Goal: Book appointment/travel/reservation

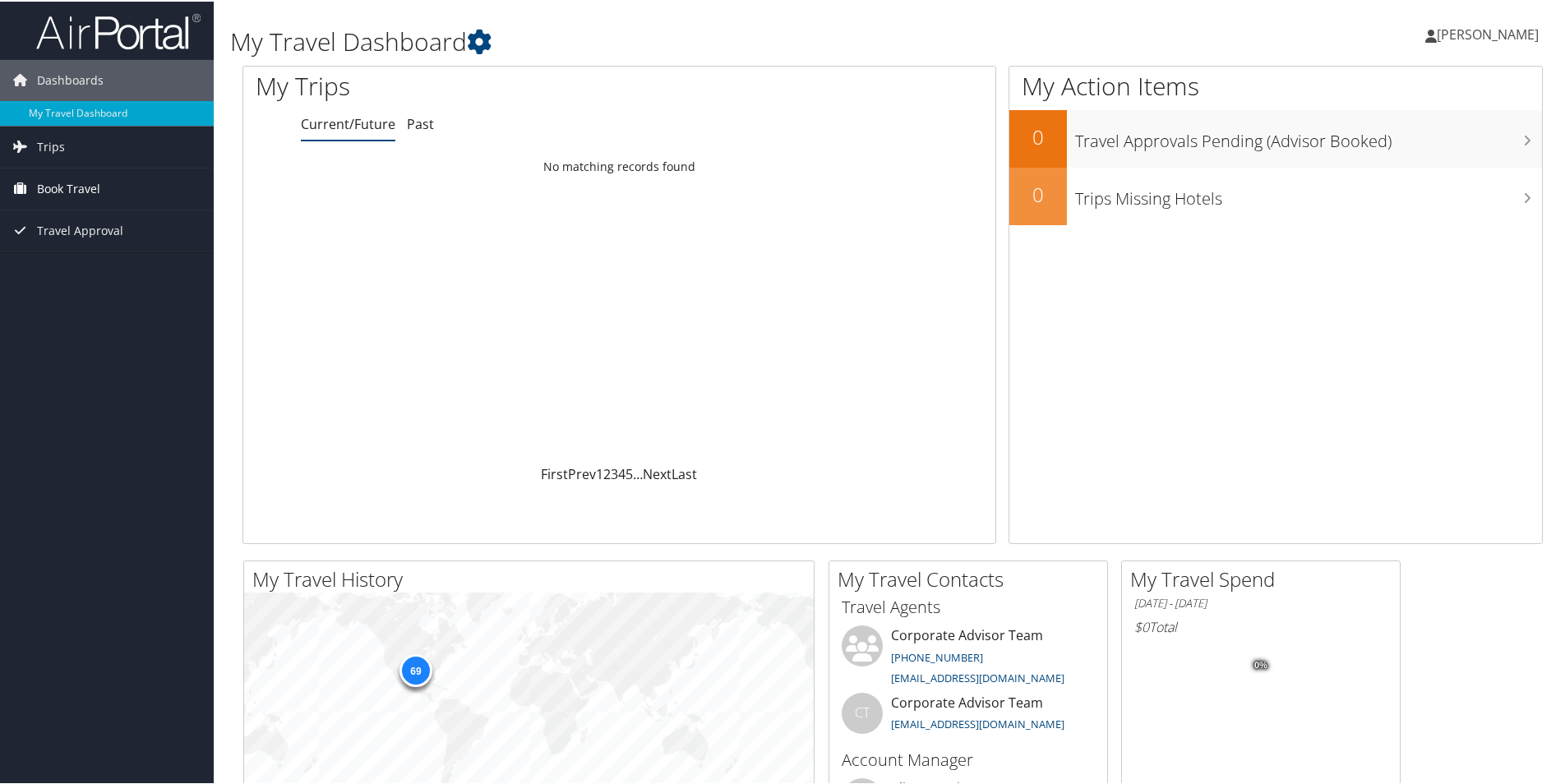
click at [99, 185] on span "Book Travel" at bounding box center [68, 187] width 63 height 41
click at [30, 213] on link "Agent Booking Request" at bounding box center [107, 220] width 214 height 25
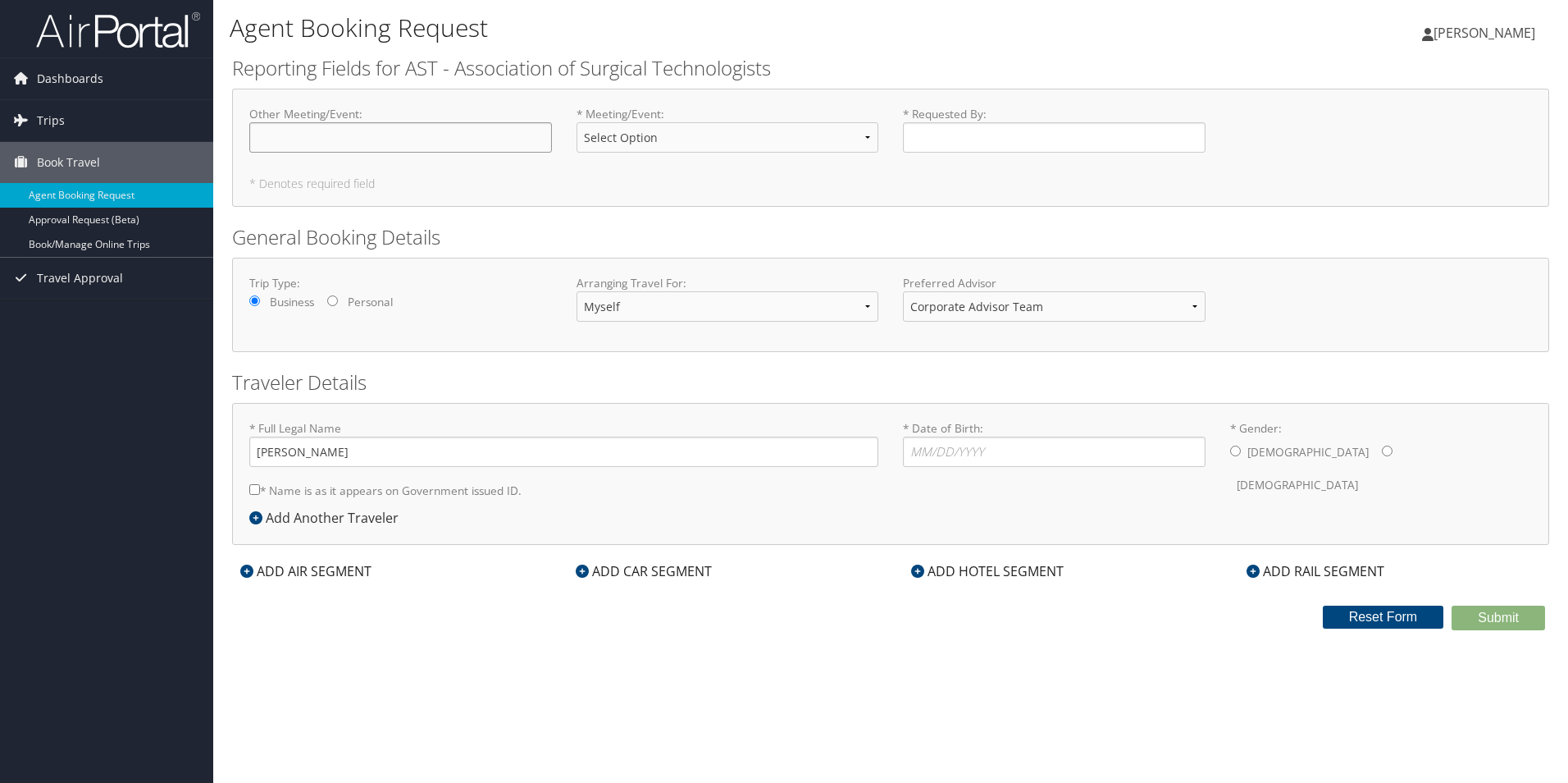
click at [290, 140] on input "Other Meeting/Event : Required" at bounding box center [401, 138] width 303 height 30
type input "AST National Board Meeting"
click at [616, 144] on select "Select Option ASA BOD Meeting AST BOD Meeting Annual Conference Education (EPSC…" at bounding box center [728, 138] width 303 height 30
select select "AST BOD Meeting"
click at [576, 123] on select "Select Option ASA BOD Meeting AST BOD Meeting Annual Conference Education (EPSC…" at bounding box center [728, 138] width 303 height 30
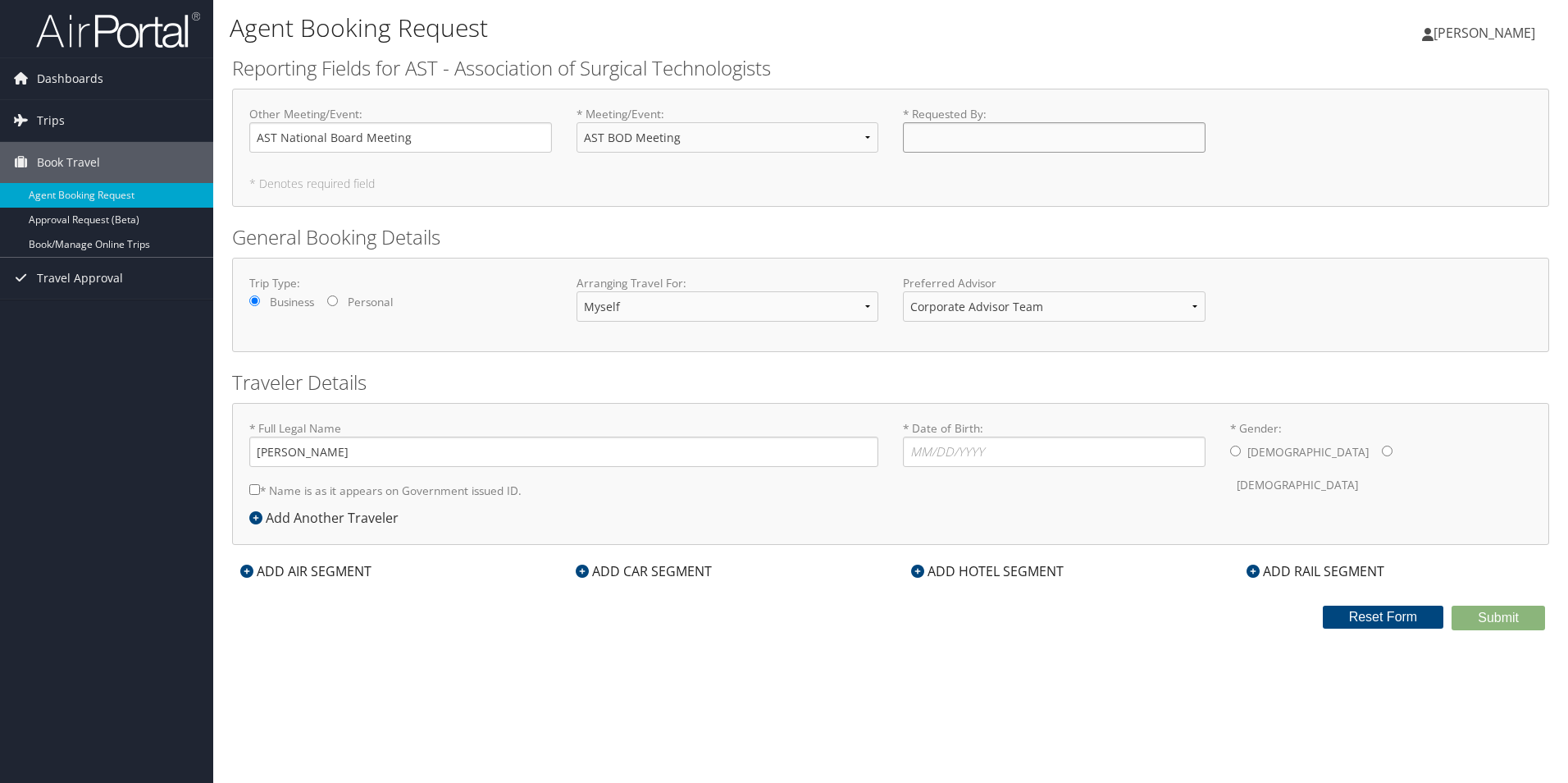
click at [955, 147] on input "* Requested By : Required" at bounding box center [1055, 138] width 303 height 30
type input "Chris Blevins"
click at [938, 451] on input "* Date of Birth: Invalid Date" at bounding box center [1055, 452] width 303 height 30
type input "11/29/1976"
click at [1382, 456] on input "* Gender: Male Female" at bounding box center [1387, 451] width 11 height 11
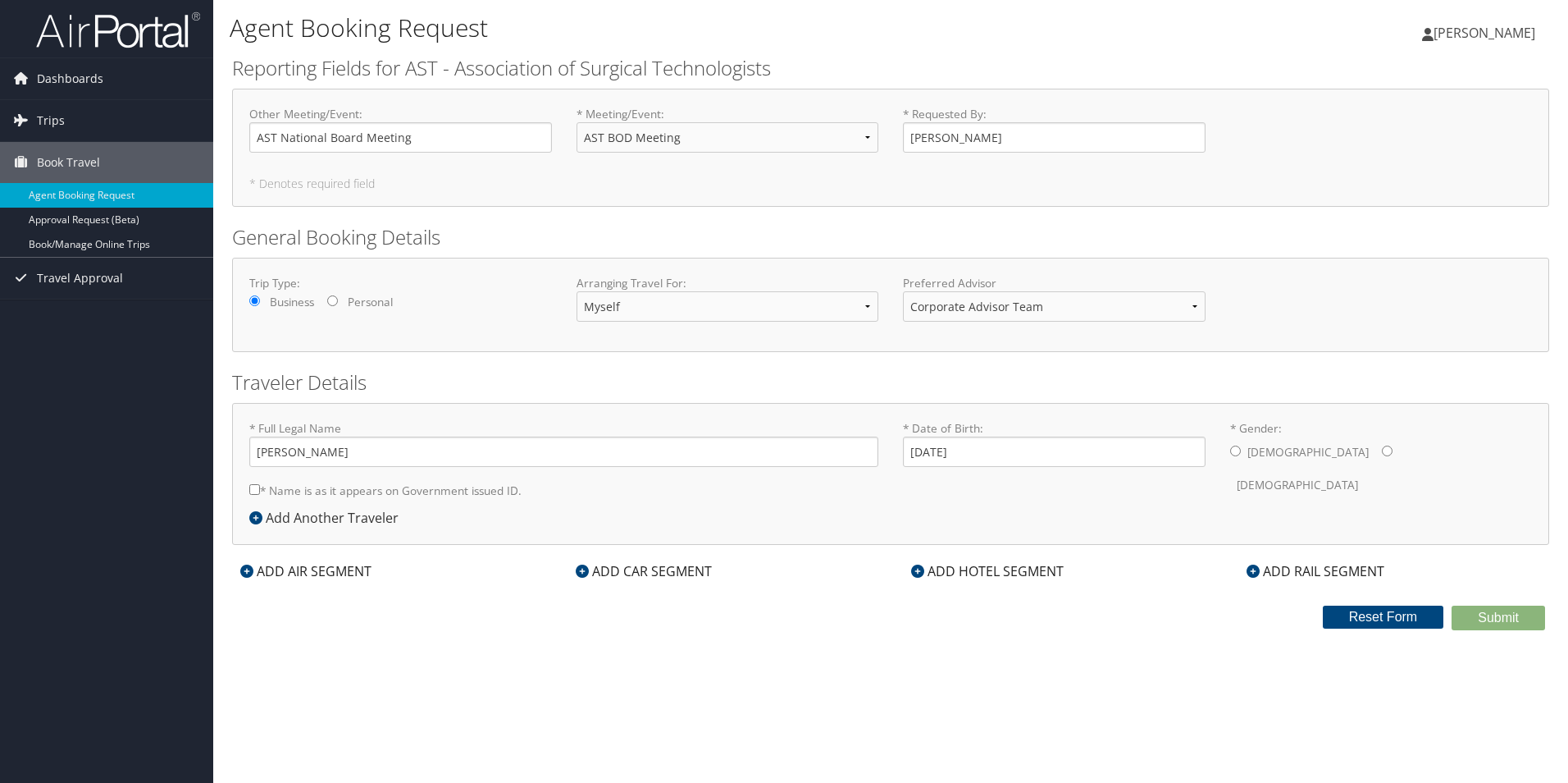
radio input "true"
click at [254, 488] on input "* Name is as it appears on Government issued ID." at bounding box center [254, 489] width 11 height 11
checkbox input "true"
click at [242, 572] on icon at bounding box center [246, 571] width 13 height 13
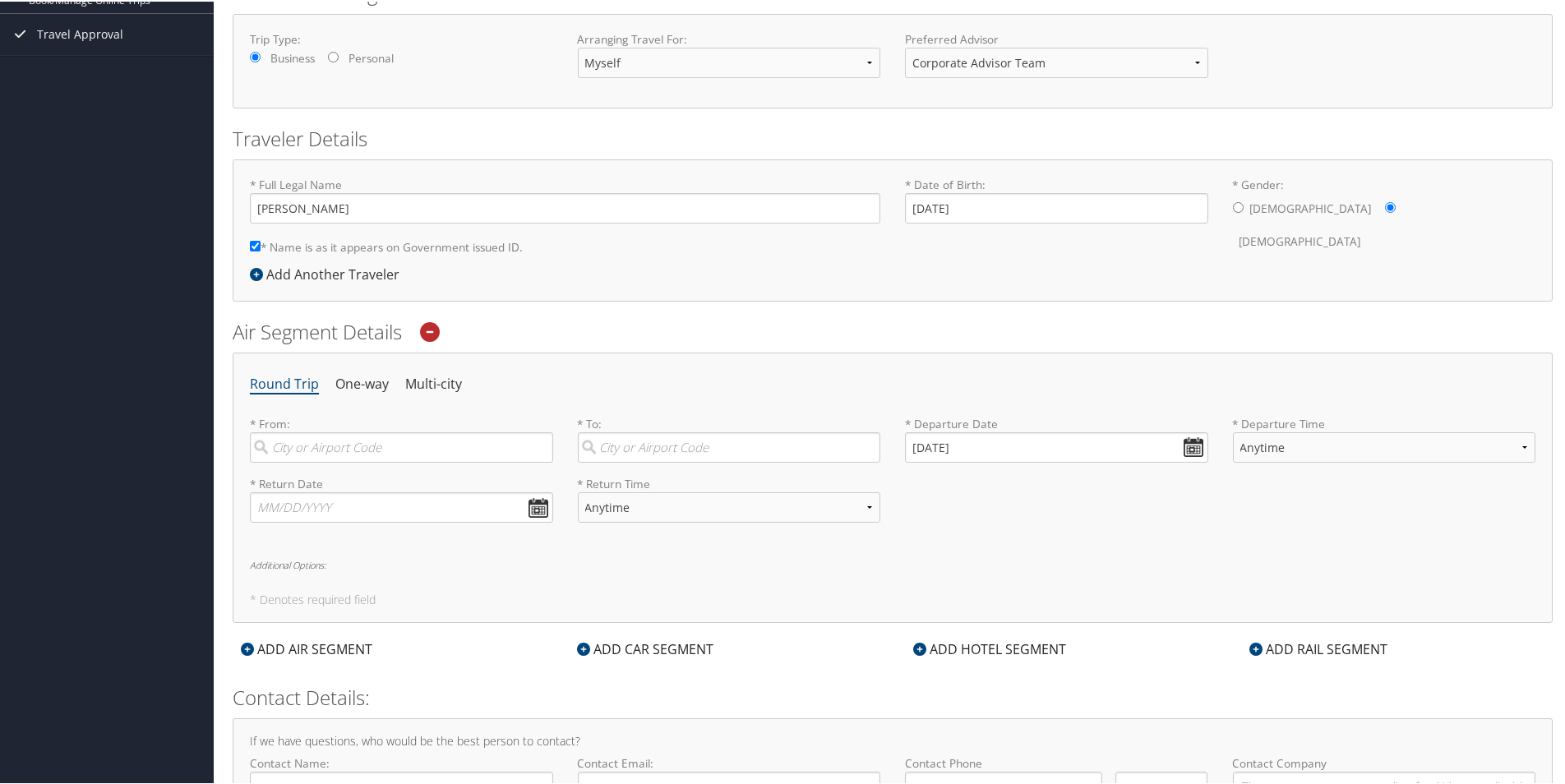
scroll to position [247, 0]
click at [332, 449] on input "search" at bounding box center [402, 444] width 304 height 30
type input "tys"
click at [329, 510] on div "City" at bounding box center [403, 520] width 281 height 21
click at [329, 460] on input "tys" at bounding box center [402, 444] width 304 height 30
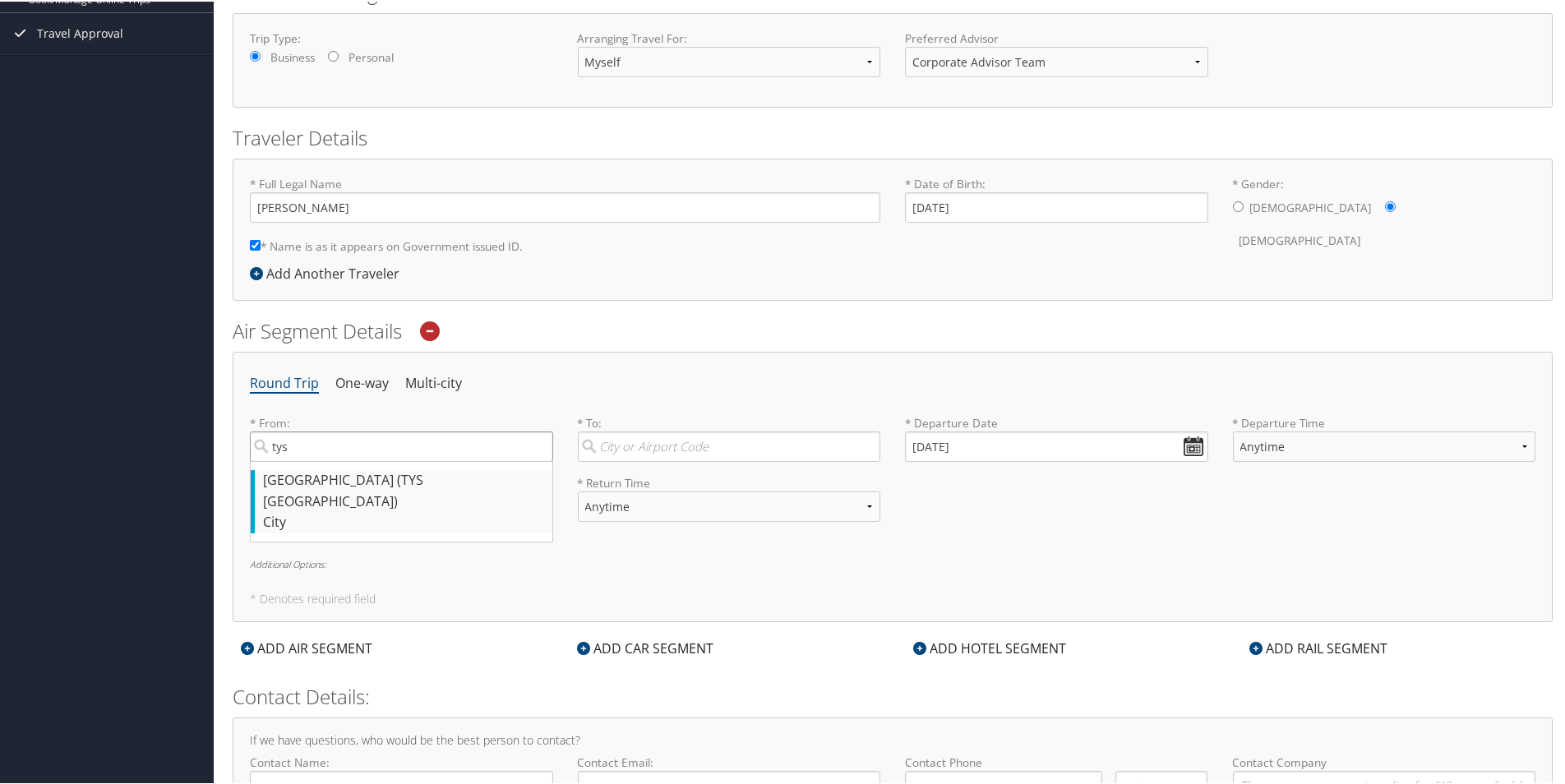
type input "Knoxville (TYS TN)"
click at [647, 444] on input "search" at bounding box center [730, 444] width 304 height 30
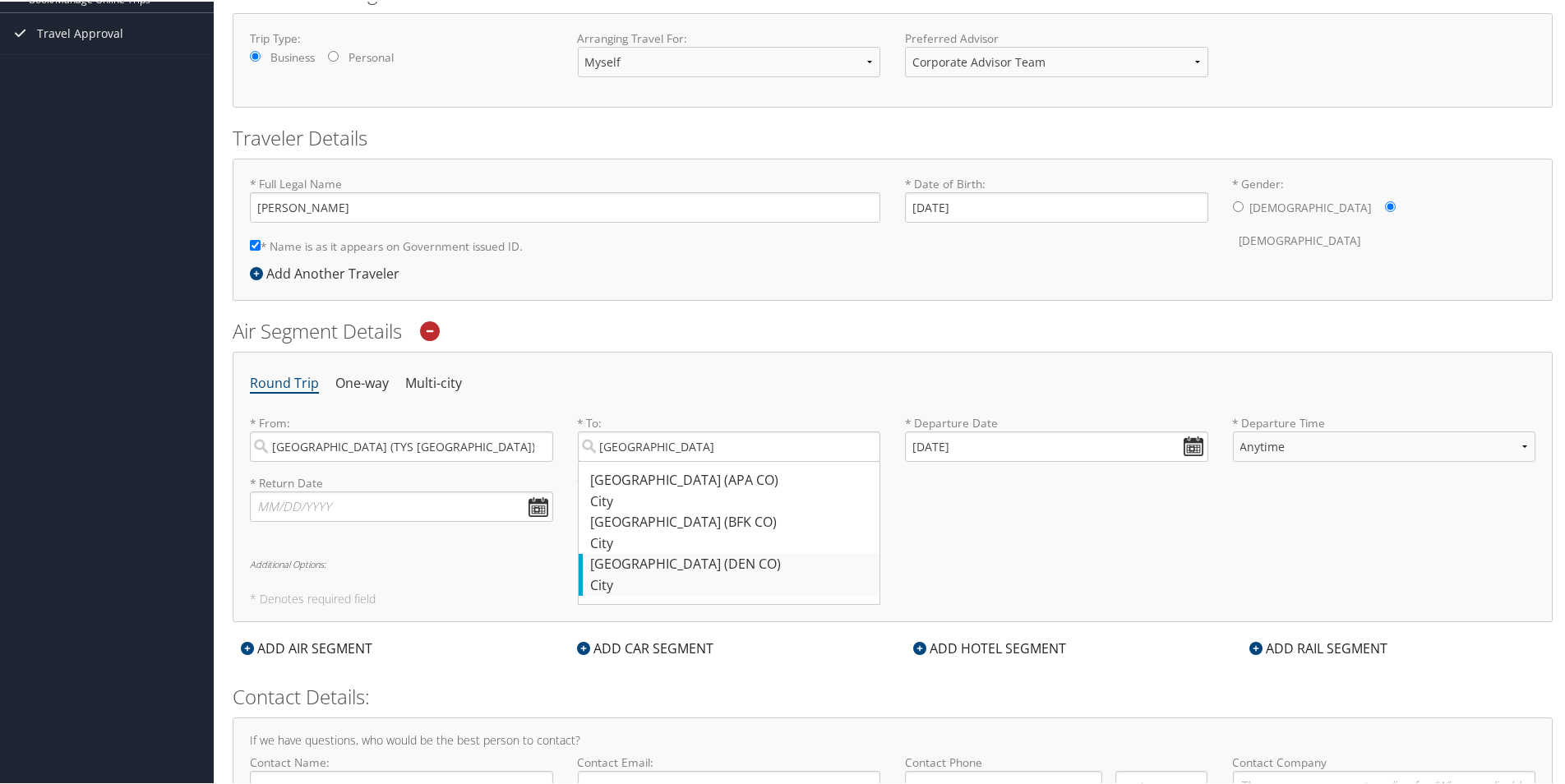
click at [653, 567] on div "Denver (DEN CO)" at bounding box center [732, 562] width 281 height 21
click at [653, 460] on input "denver" at bounding box center [730, 444] width 304 height 30
type input "Denver (DEN CO)"
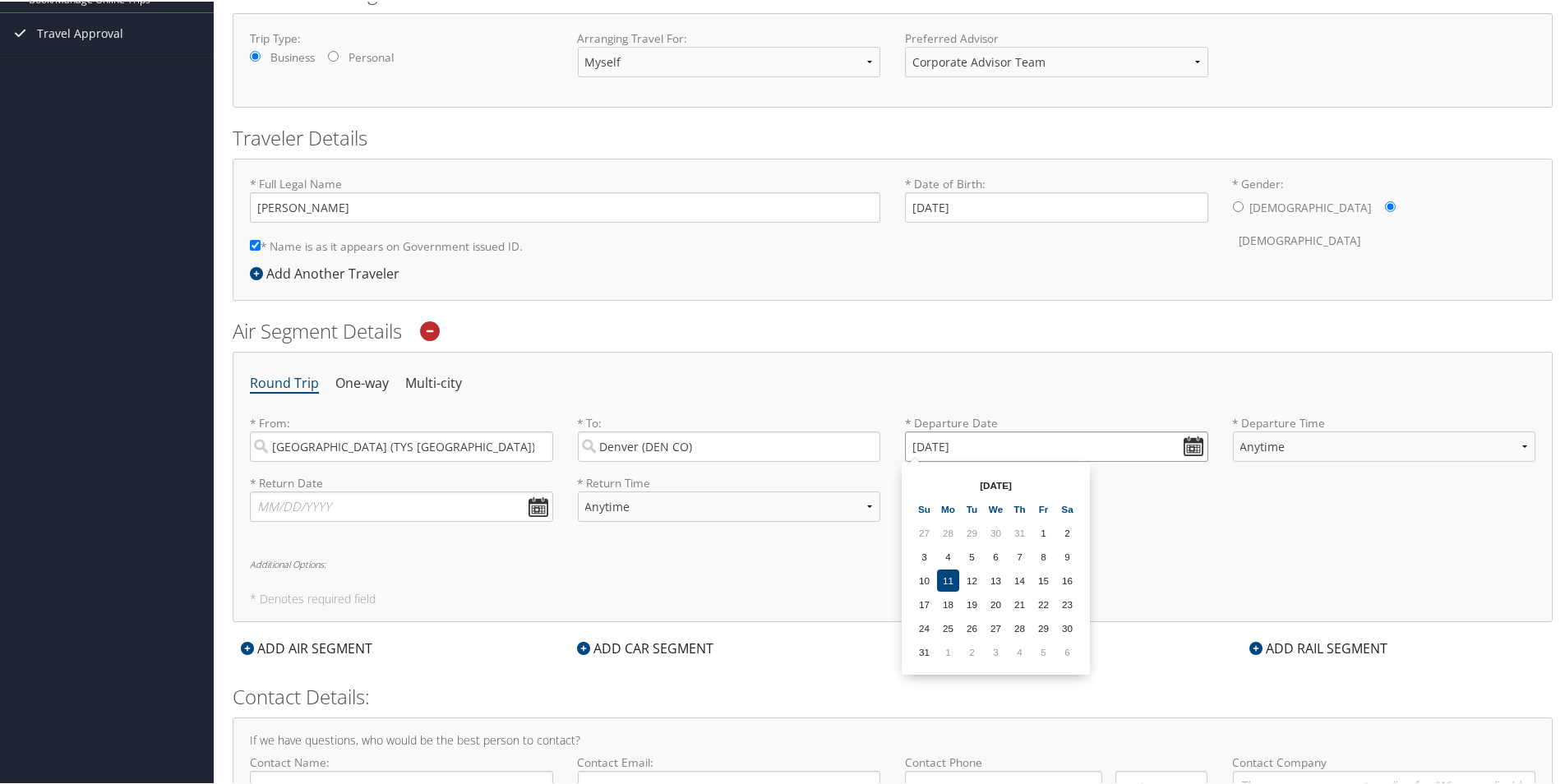
click at [1188, 444] on input "08/11/2025" at bounding box center [1057, 444] width 304 height 30
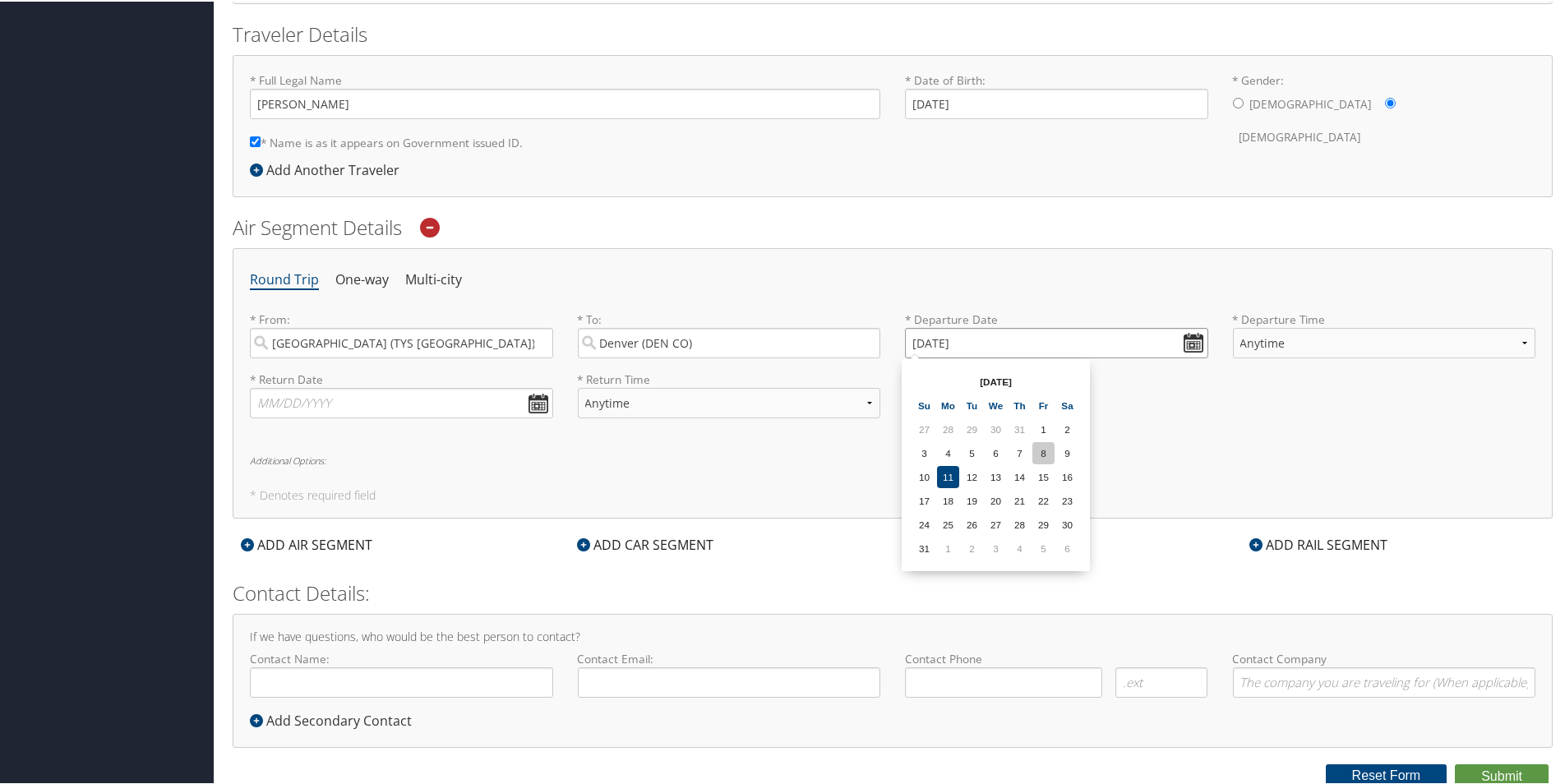
scroll to position [354, 0]
click at [1189, 335] on input "08/11/2025" at bounding box center [1057, 338] width 304 height 30
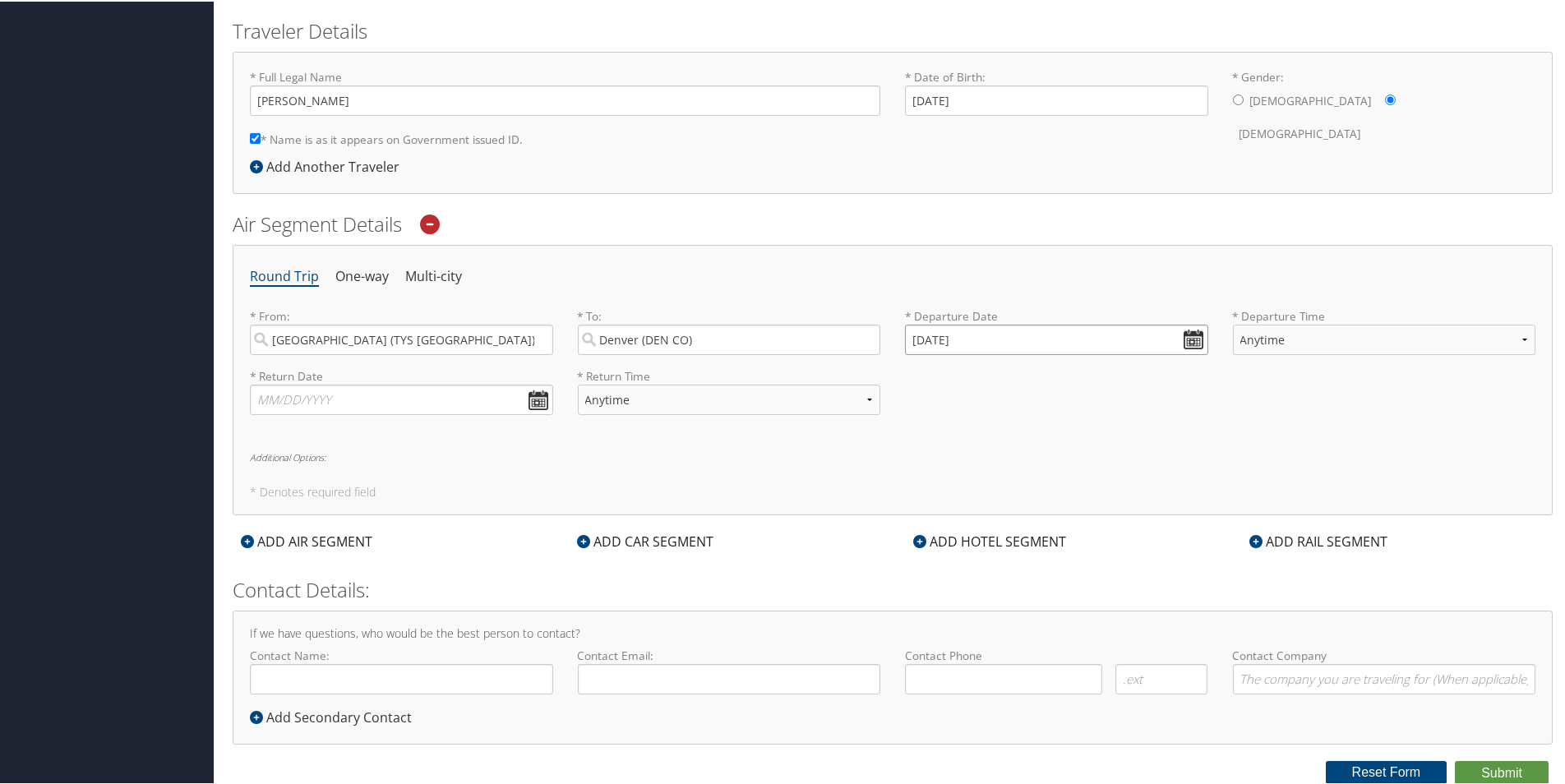
click at [920, 341] on input "08/11/2025" at bounding box center [1057, 338] width 304 height 30
click at [1185, 339] on input "Invalid date" at bounding box center [1057, 338] width 304 height 30
click at [1067, 544] on td "6" at bounding box center [1067, 543] width 22 height 22
click at [922, 337] on input "09/06/2025" at bounding box center [1057, 338] width 304 height 30
click at [1187, 338] on input "09/06/2025" at bounding box center [1057, 338] width 304 height 30
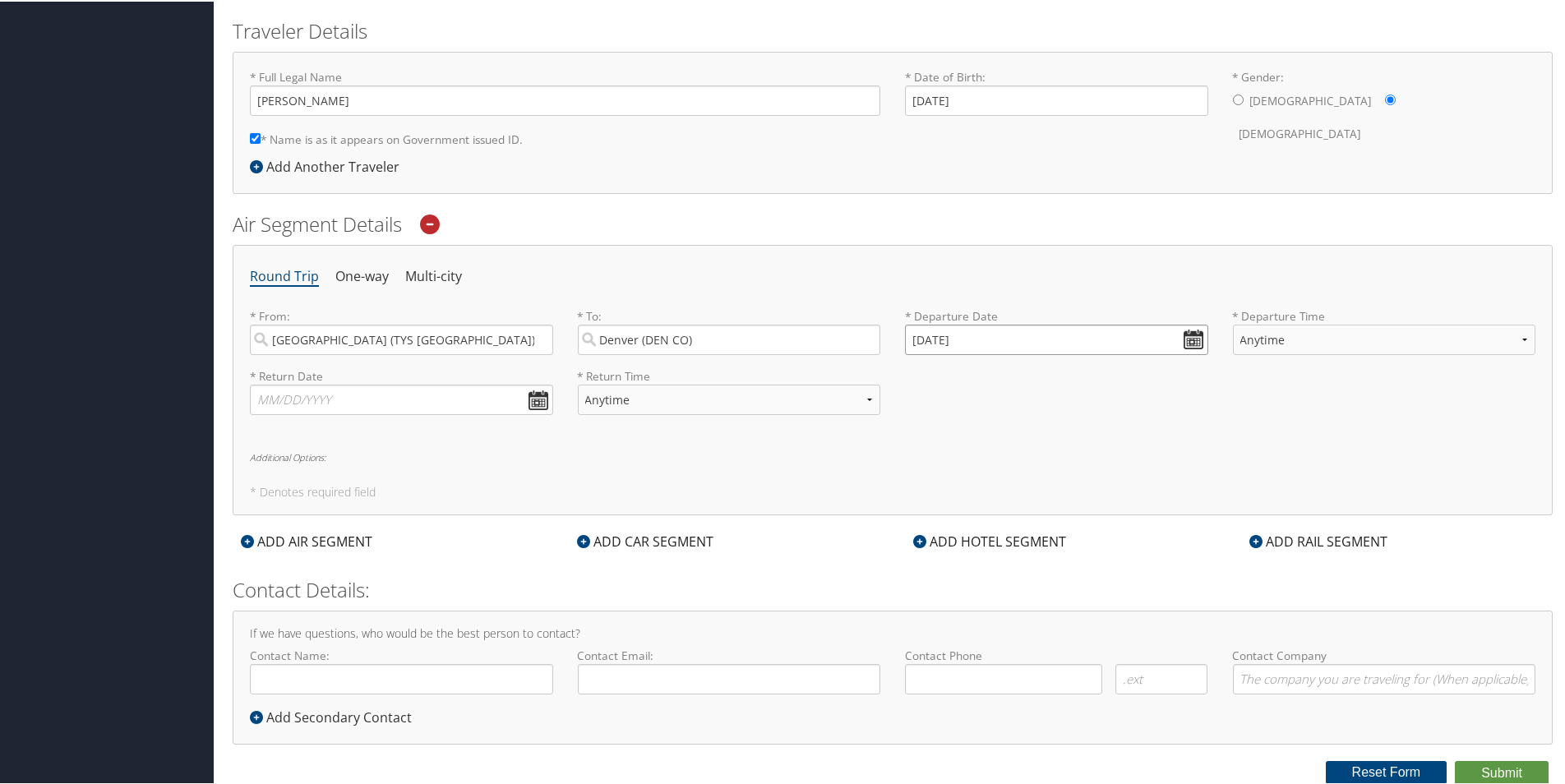
click at [1183, 336] on input "09/06/2020" at bounding box center [1057, 338] width 304 height 30
click at [912, 340] on input "09/06/2025" at bounding box center [1057, 338] width 304 height 30
click at [1203, 334] on input "09/06/0202" at bounding box center [1057, 338] width 304 height 30
click at [1032, 405] on th "Fr" at bounding box center [1043, 400] width 22 height 22
click at [1011, 425] on td "2" at bounding box center [1020, 424] width 22 height 22
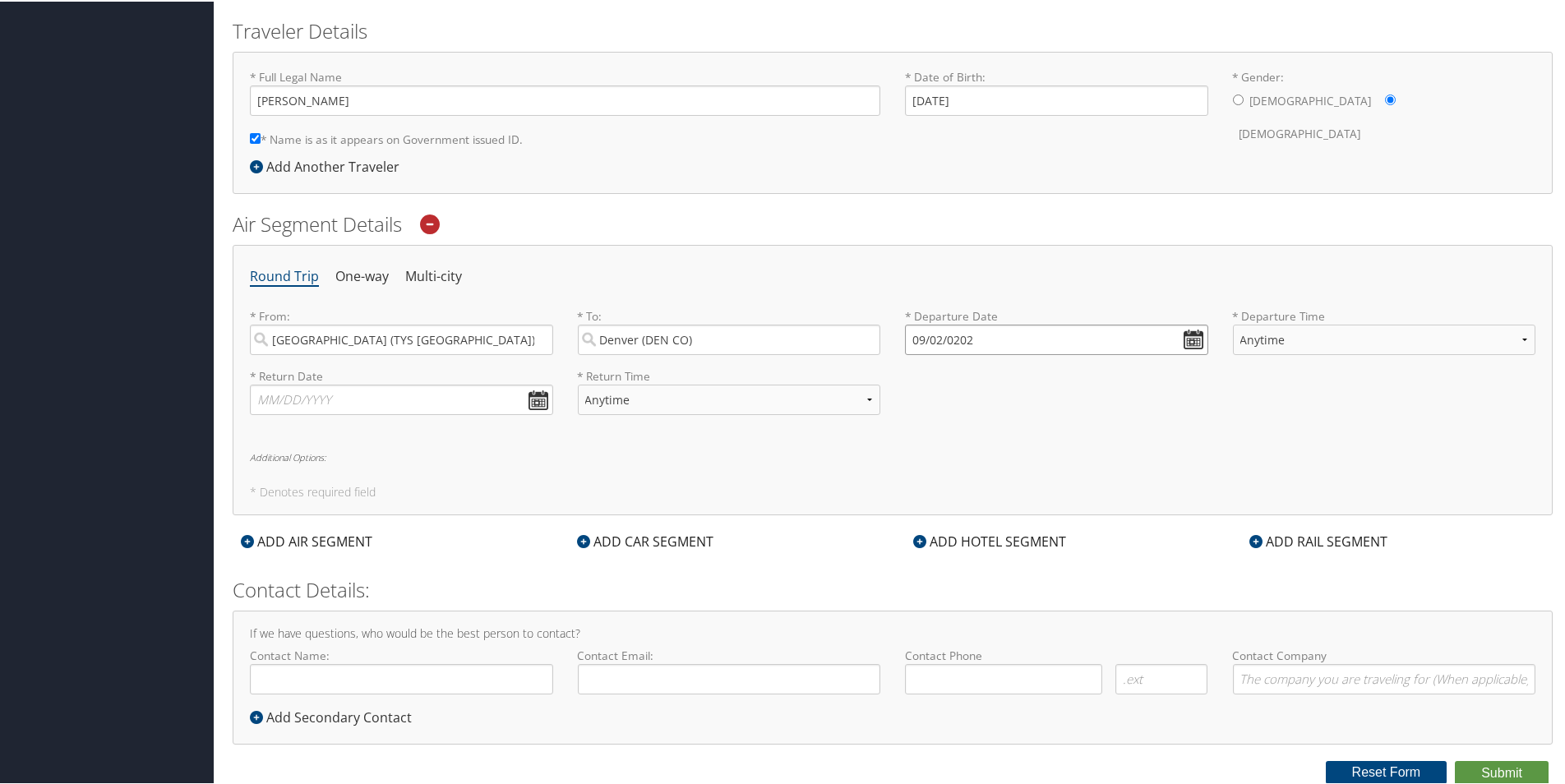
click at [929, 333] on input "09/02/0202" at bounding box center [1057, 338] width 304 height 30
click at [1184, 337] on input "Invalid date" at bounding box center [1057, 338] width 304 height 30
click at [1018, 540] on td "4" at bounding box center [1020, 543] width 22 height 22
click at [1195, 346] on input "09/04/2025" at bounding box center [1057, 338] width 304 height 30
click at [1033, 543] on td "5" at bounding box center [1043, 543] width 22 height 22
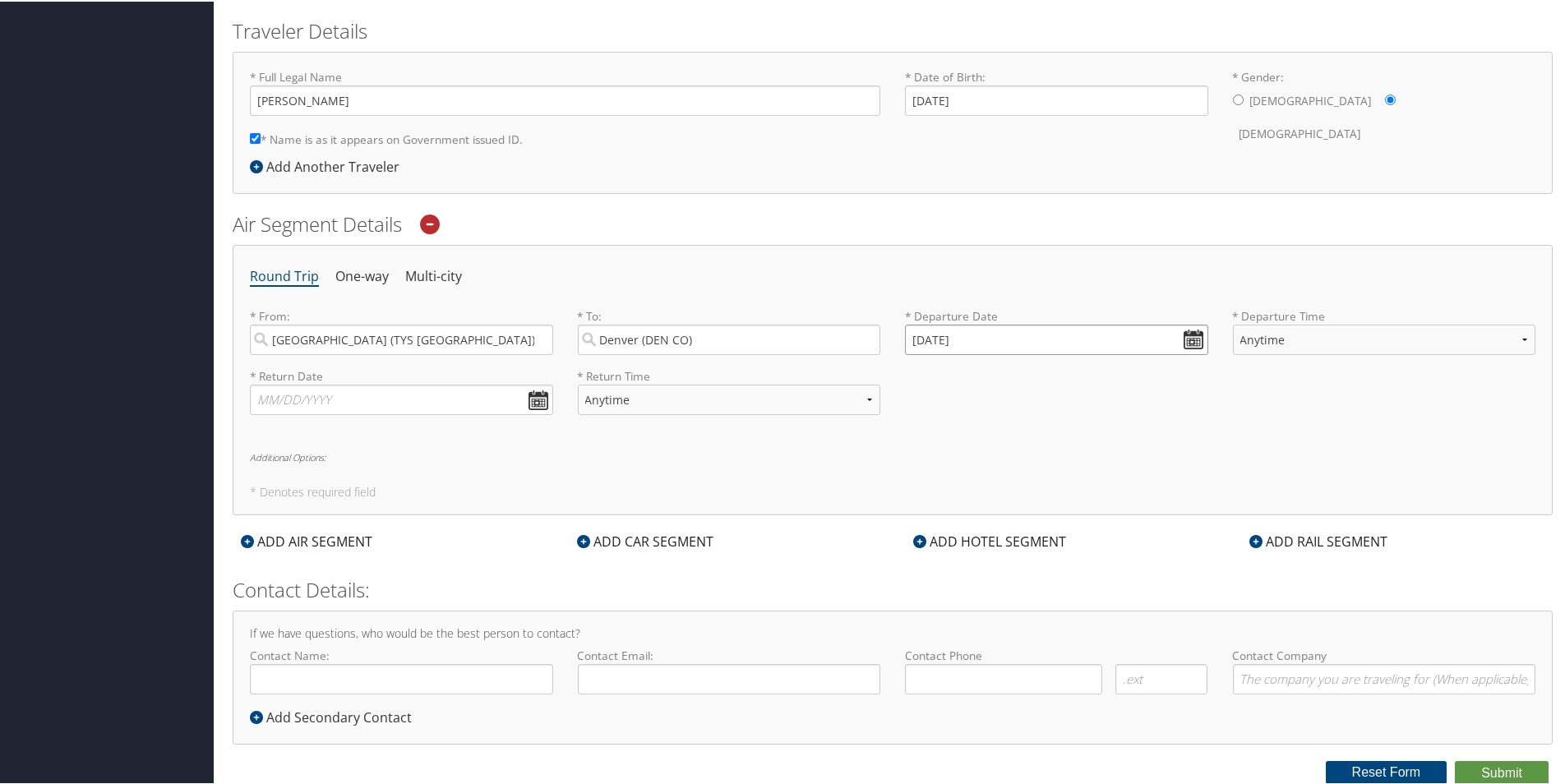
click at [1182, 341] on input "09/05/2025" at bounding box center [1057, 338] width 304 height 30
click at [979, 378] on th "Aug 2025" at bounding box center [996, 377] width 118 height 22
click at [992, 517] on td "27" at bounding box center [996, 519] width 22 height 22
click at [961, 343] on input "08/27/2025" at bounding box center [1057, 338] width 304 height 30
click at [968, 540] on td "2" at bounding box center [972, 543] width 22 height 22
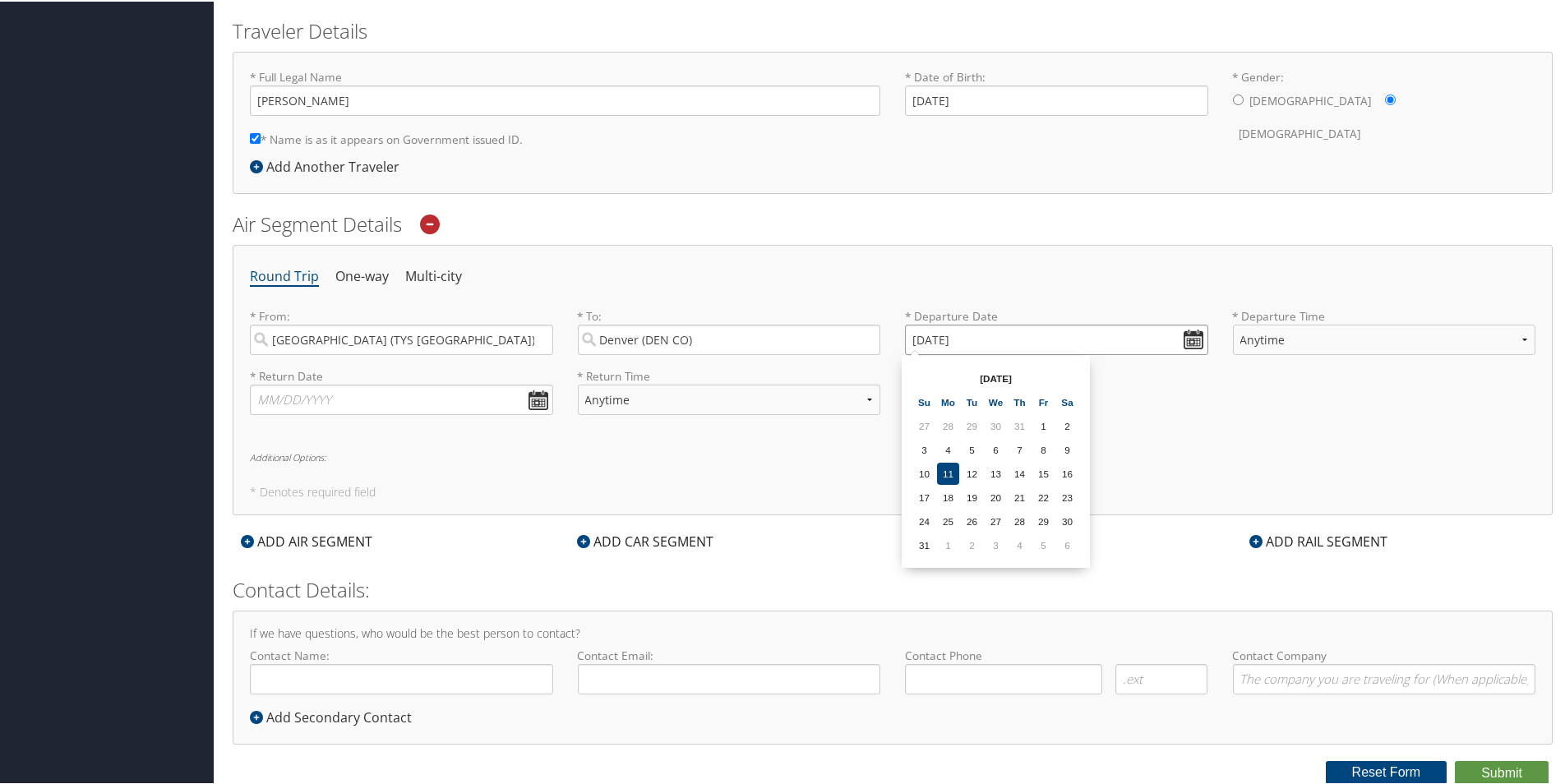
click at [1180, 341] on input "09/02/2025" at bounding box center [1057, 338] width 304 height 30
click at [994, 541] on td "3" at bounding box center [996, 543] width 22 height 22
click at [909, 335] on input "09/03/2025" at bounding box center [1057, 338] width 304 height 30
click at [915, 342] on input "Invalid date" at bounding box center [1057, 338] width 304 height 30
click at [1194, 345] on input "Invalid date" at bounding box center [1057, 338] width 304 height 30
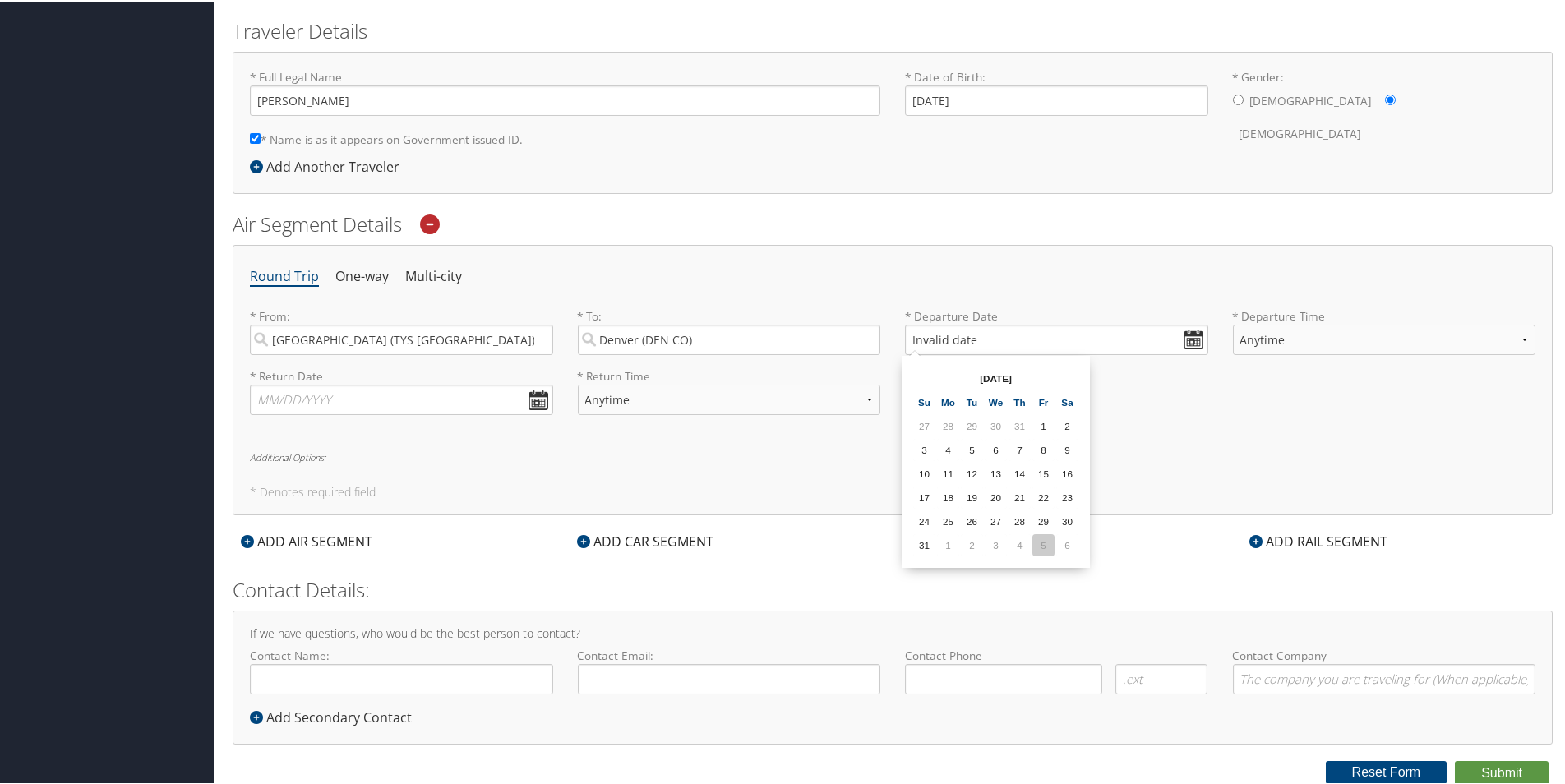
click at [1041, 538] on td "5" at bounding box center [1043, 543] width 22 height 22
click at [289, 456] on h6 "Additional Options:" at bounding box center [892, 455] width 1286 height 9
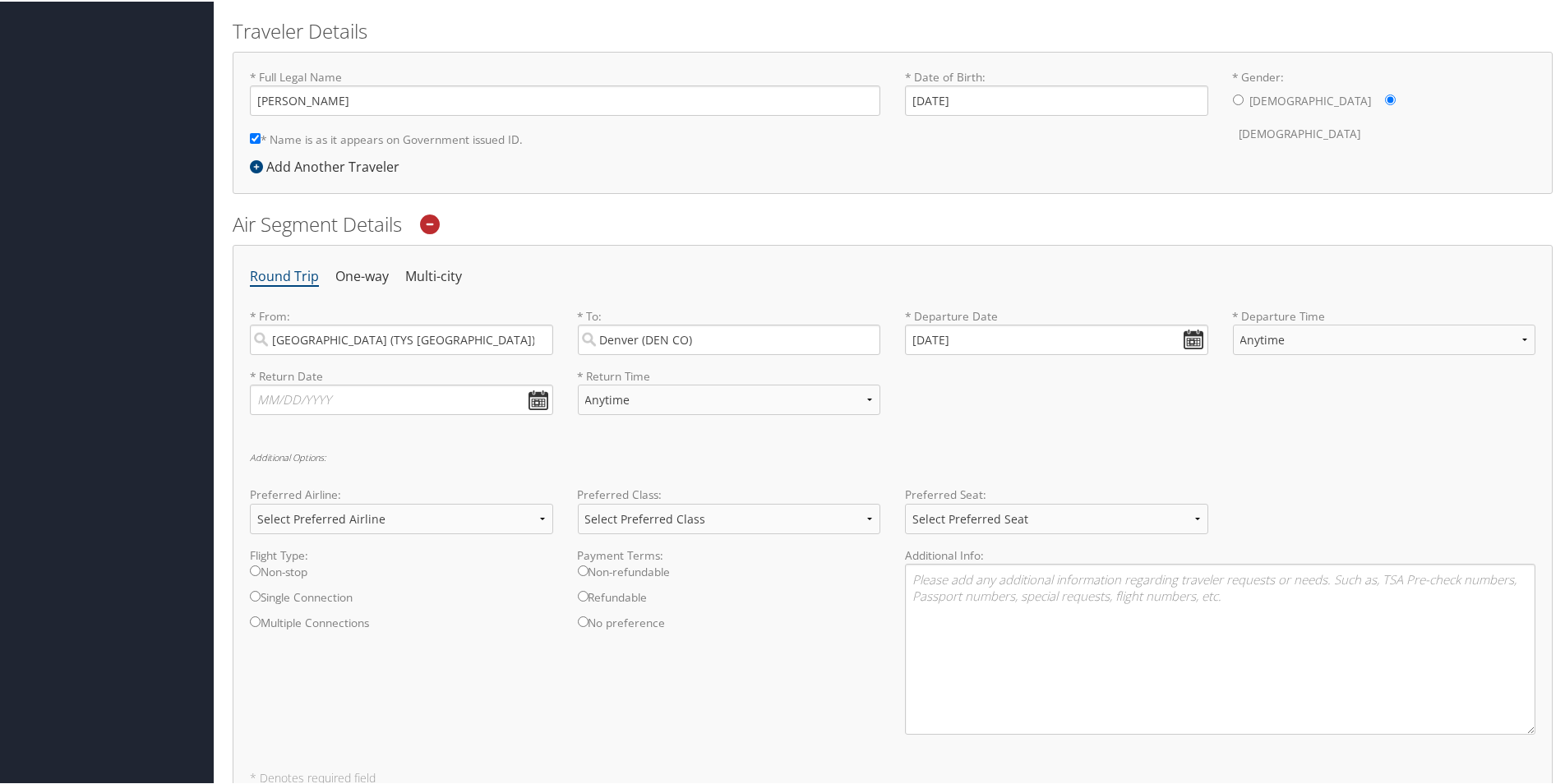
click at [289, 456] on h6 "Additional Options:" at bounding box center [892, 455] width 1286 height 9
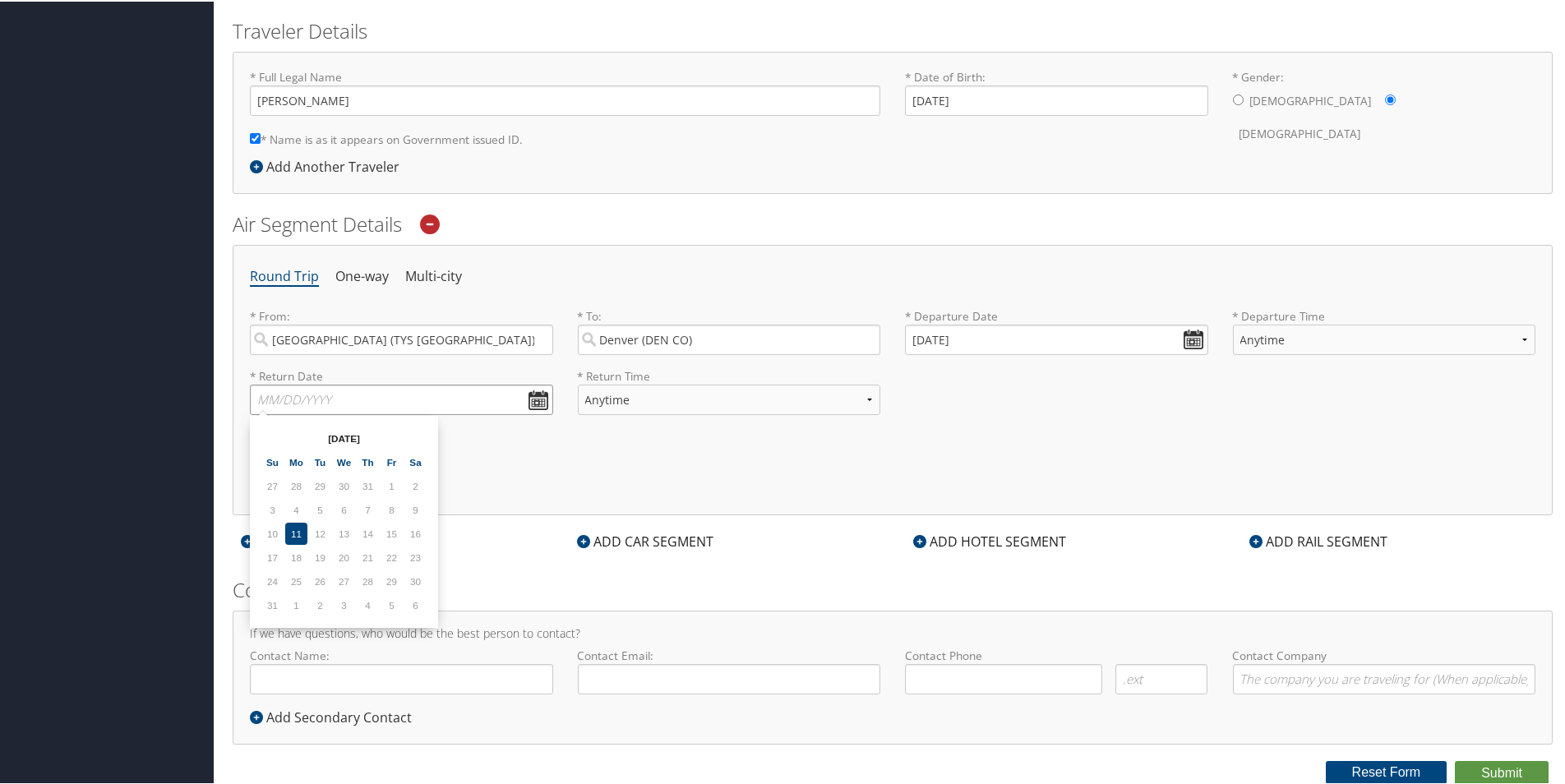
click at [533, 403] on input "text" at bounding box center [402, 397] width 304 height 30
click at [375, 579] on td "28" at bounding box center [368, 579] width 22 height 22
click at [333, 436] on th "Aug 2025" at bounding box center [344, 436] width 118 height 22
drag, startPoint x: 341, startPoint y: 530, endPoint x: 320, endPoint y: 538, distance: 22.5
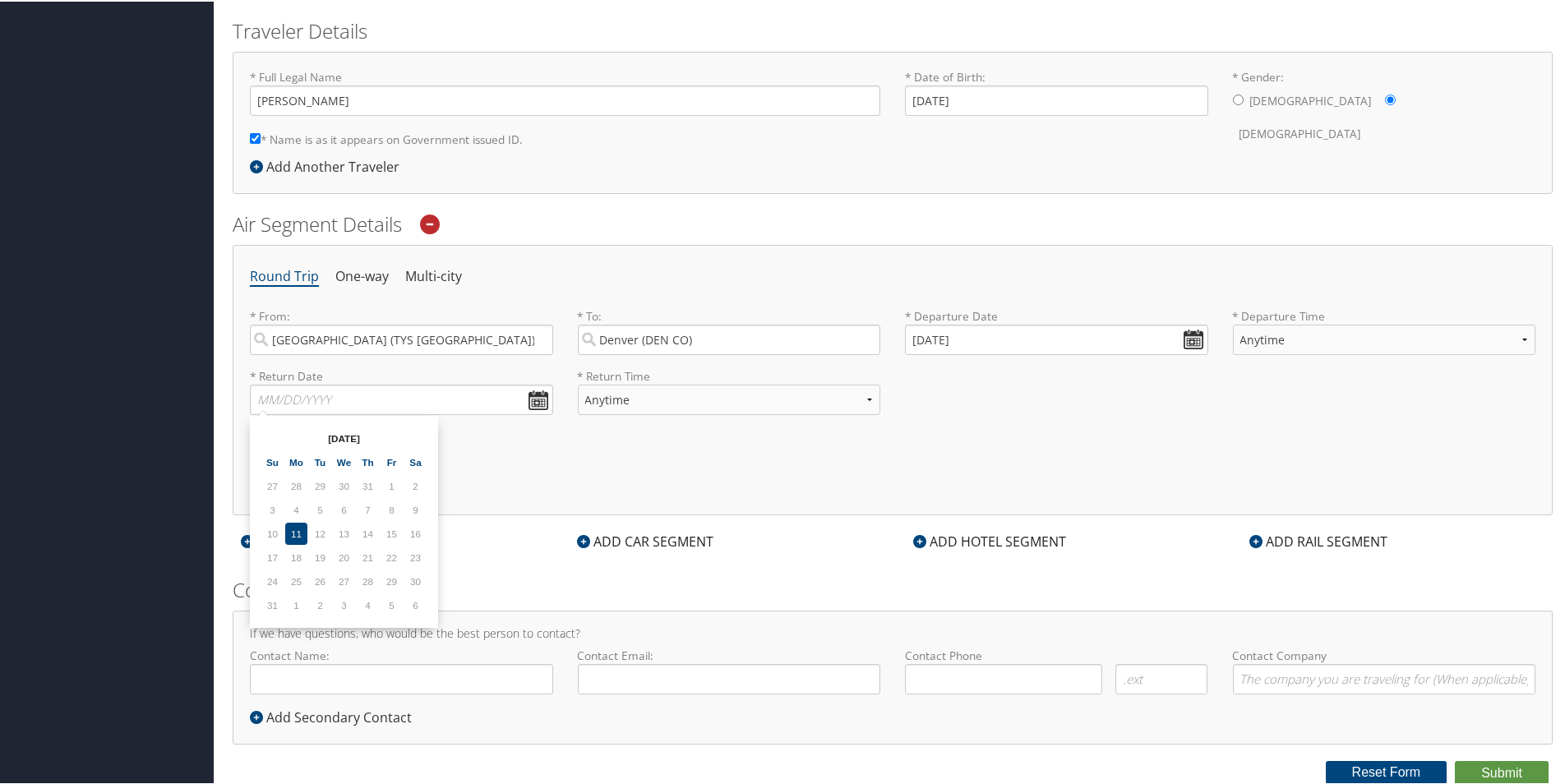
click at [320, 538] on td "12" at bounding box center [320, 532] width 22 height 22
drag, startPoint x: 320, startPoint y: 538, endPoint x: 322, endPoint y: 553, distance: 15.1
click at [322, 553] on td "19" at bounding box center [320, 555] width 22 height 22
click at [311, 601] on td "2" at bounding box center [320, 603] width 22 height 22
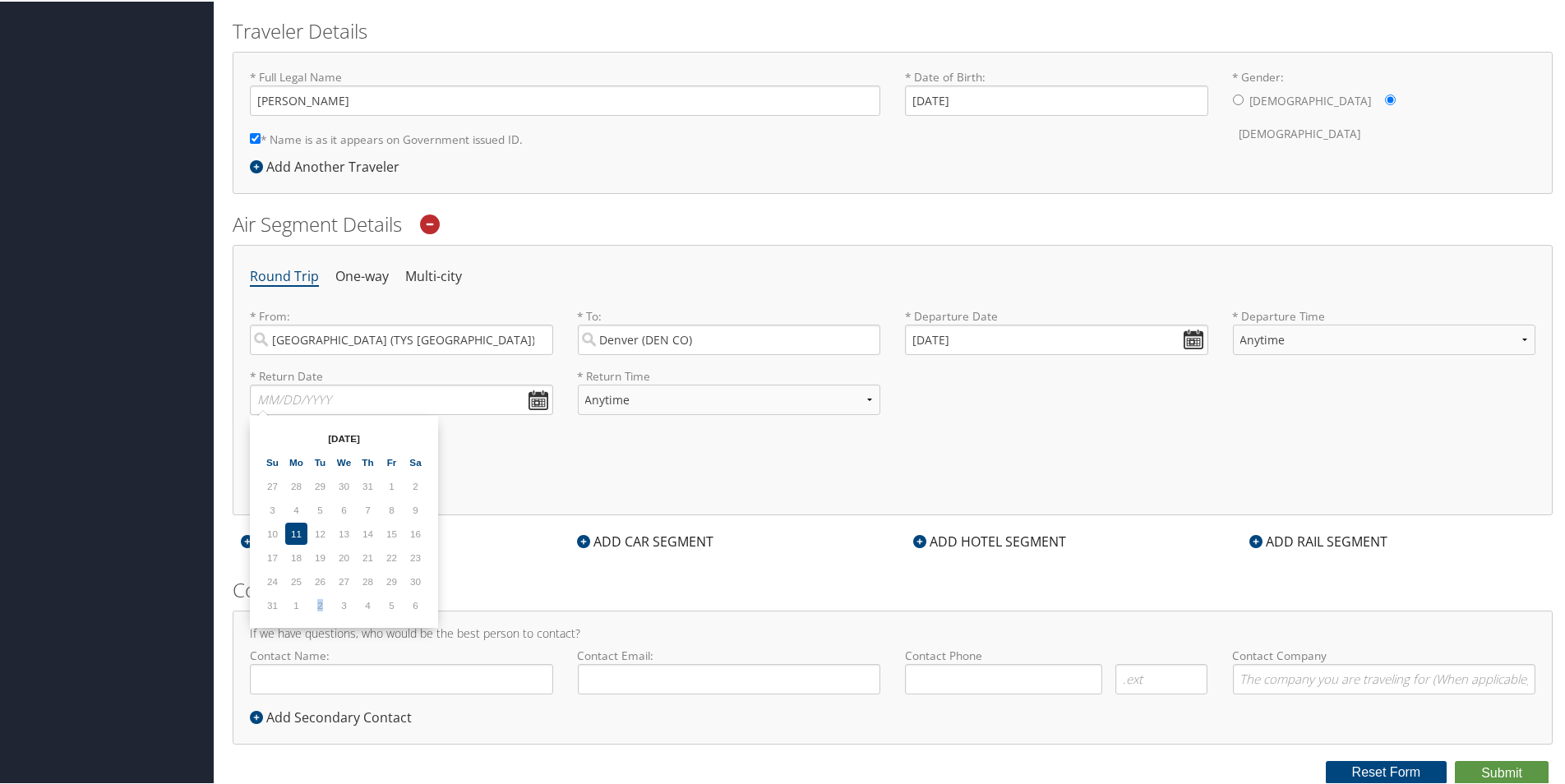
click at [311, 600] on td "2" at bounding box center [320, 603] width 22 height 22
click at [315, 596] on td "2" at bounding box center [320, 603] width 22 height 22
click at [320, 594] on td "2" at bounding box center [320, 603] width 22 height 22
click at [370, 589] on td "28" at bounding box center [368, 579] width 22 height 22
click at [540, 388] on input "text" at bounding box center [402, 397] width 304 height 30
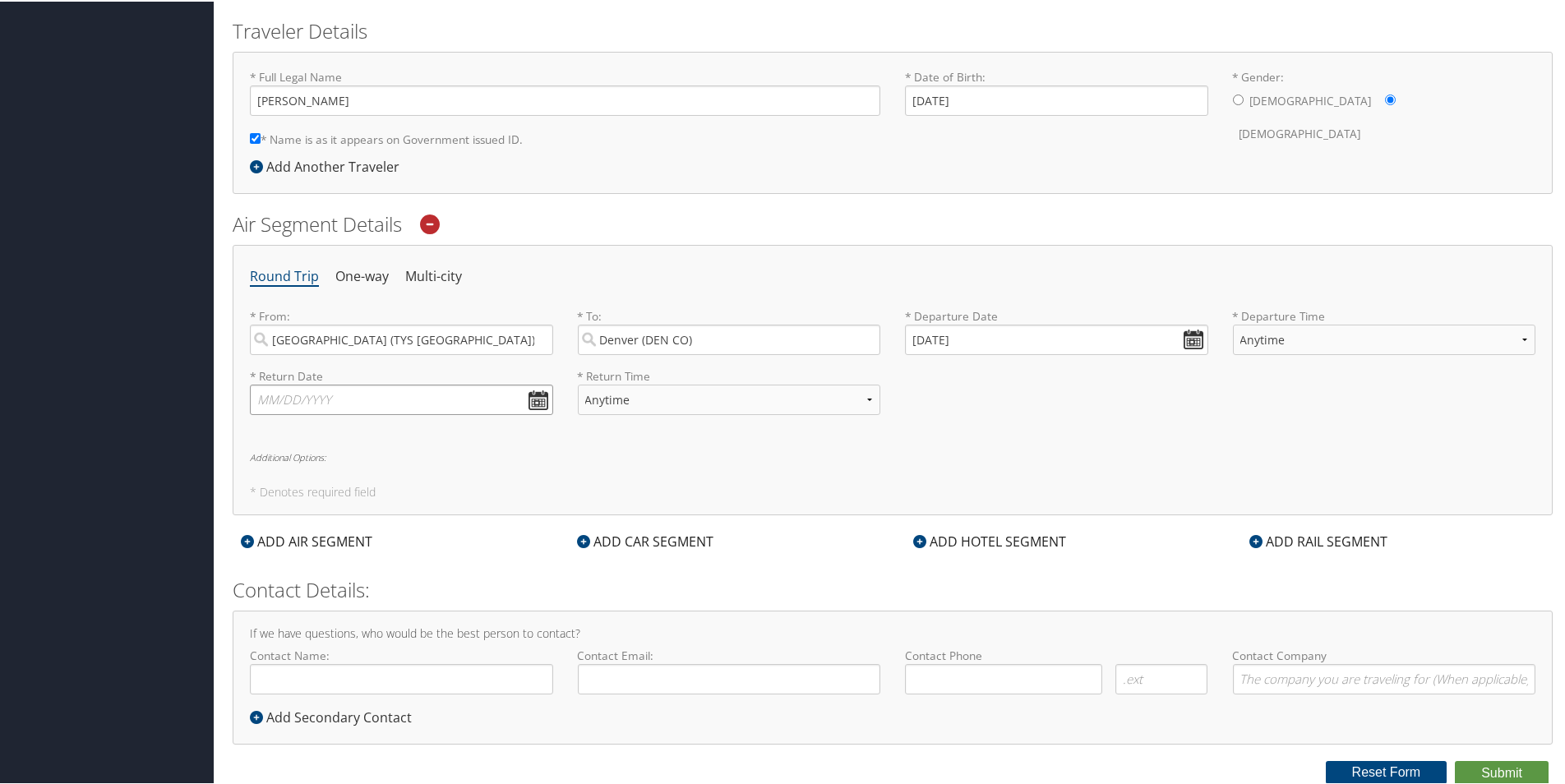
click at [537, 396] on input "text" at bounding box center [402, 397] width 304 height 30
click at [1195, 335] on input "09/05/2025" at bounding box center [1057, 338] width 304 height 30
click at [1013, 525] on td "28" at bounding box center [1020, 519] width 22 height 22
type input "08/28/2025"
click at [540, 400] on input "text" at bounding box center [402, 397] width 304 height 30
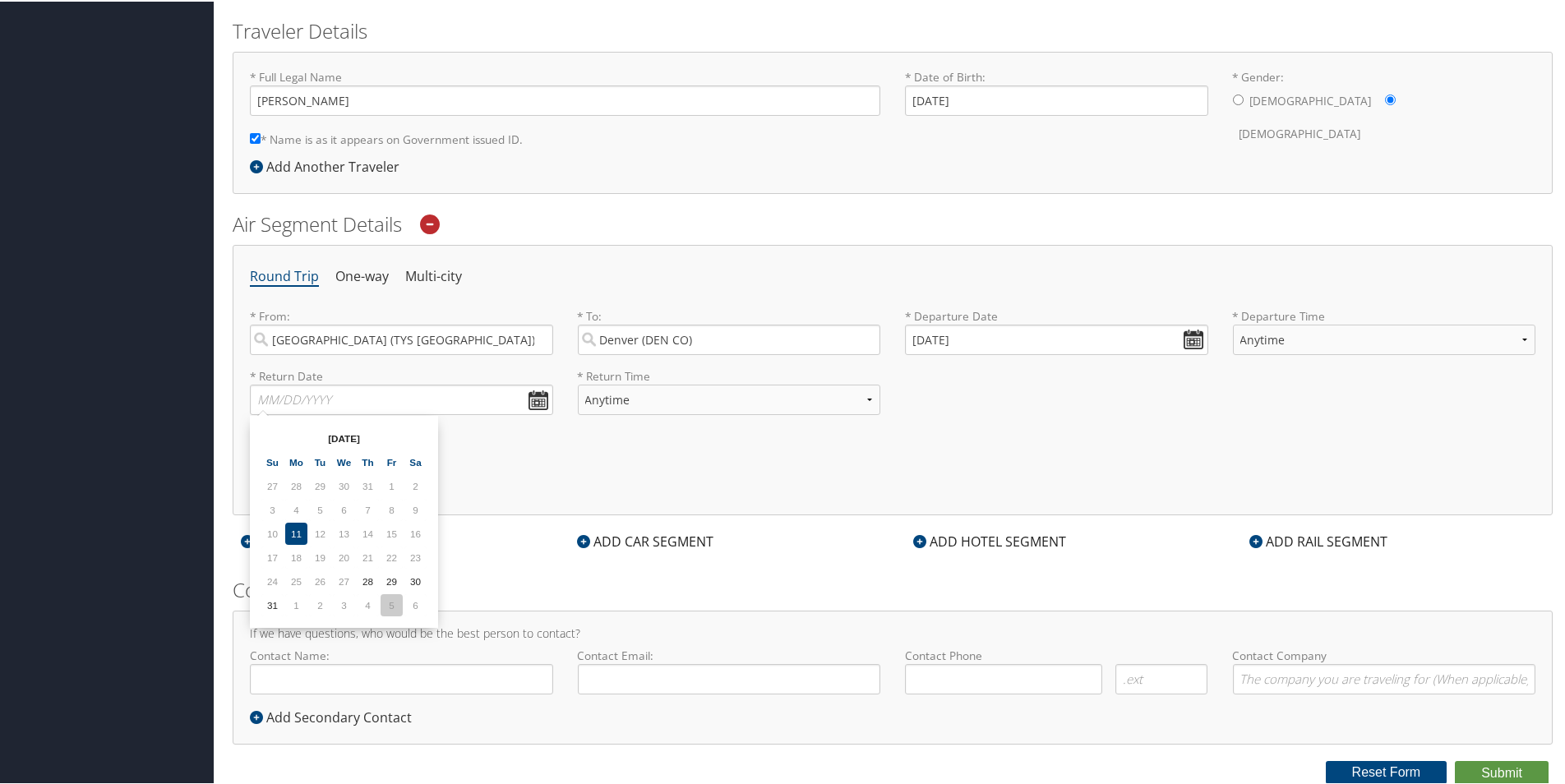
click at [399, 598] on td "5" at bounding box center [392, 603] width 22 height 22
type input "09/05/2025"
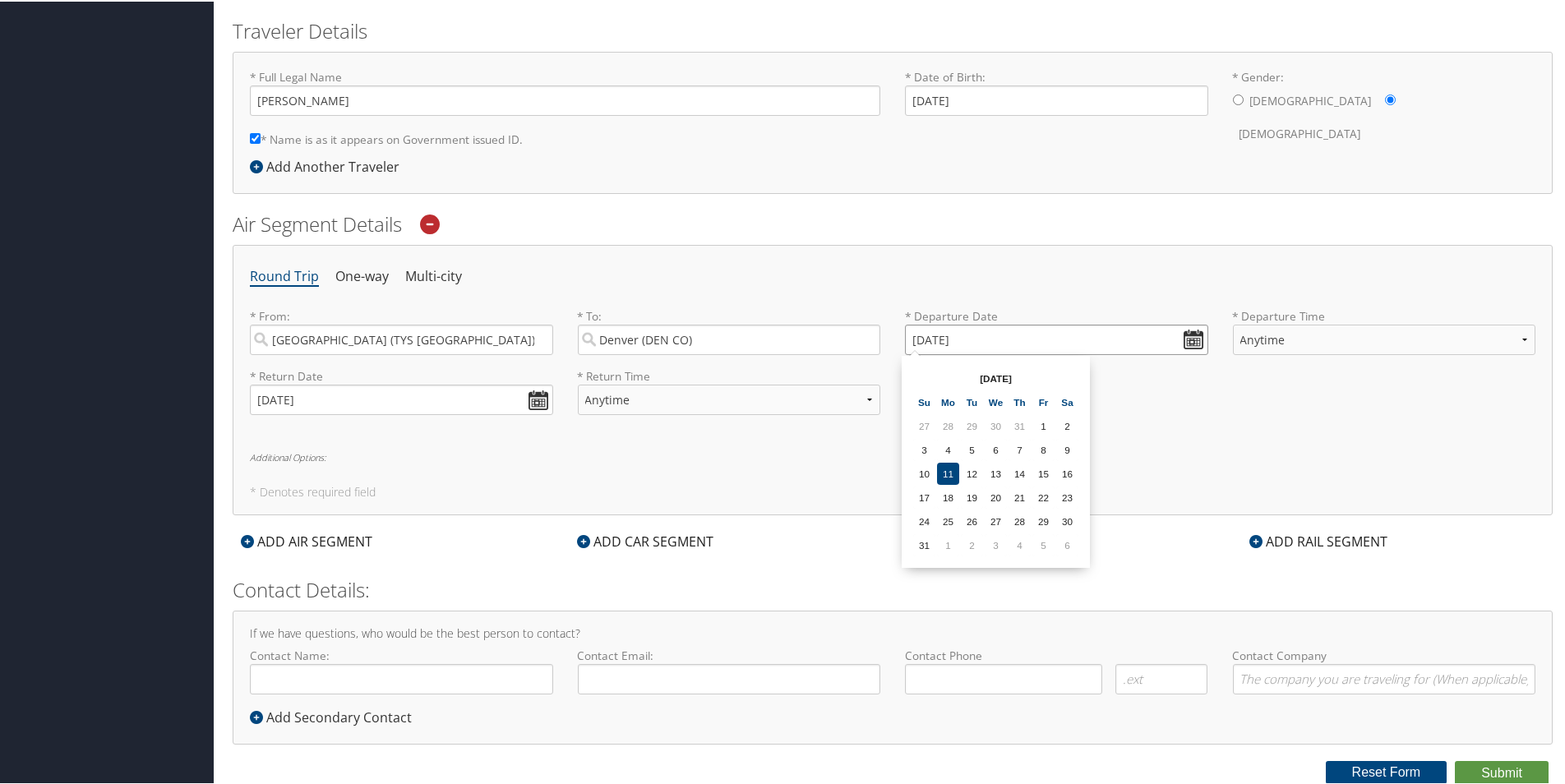
click at [915, 338] on input "08/28/2025" at bounding box center [1057, 338] width 304 height 30
click at [1199, 345] on input "Invalid date" at bounding box center [1057, 338] width 304 height 30
click at [1024, 527] on td "28" at bounding box center [1020, 519] width 22 height 22
type input "08/28/2025"
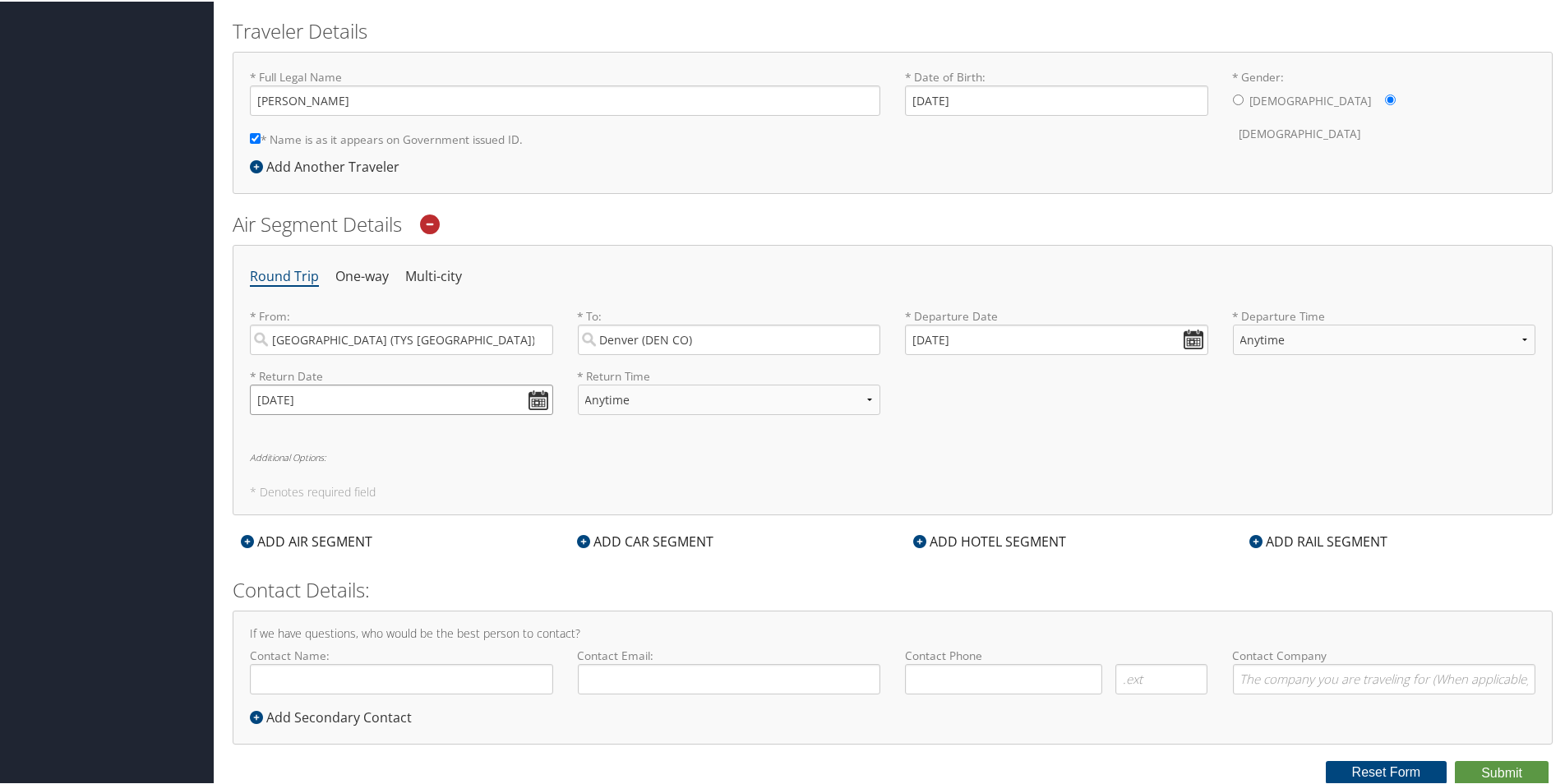
click at [531, 402] on input "09/05/2025" at bounding box center [402, 397] width 304 height 30
click at [409, 578] on td "30" at bounding box center [416, 579] width 22 height 22
type input "08/30/2025"
click at [330, 456] on h6 "Additional Options:" at bounding box center [892, 455] width 1286 height 9
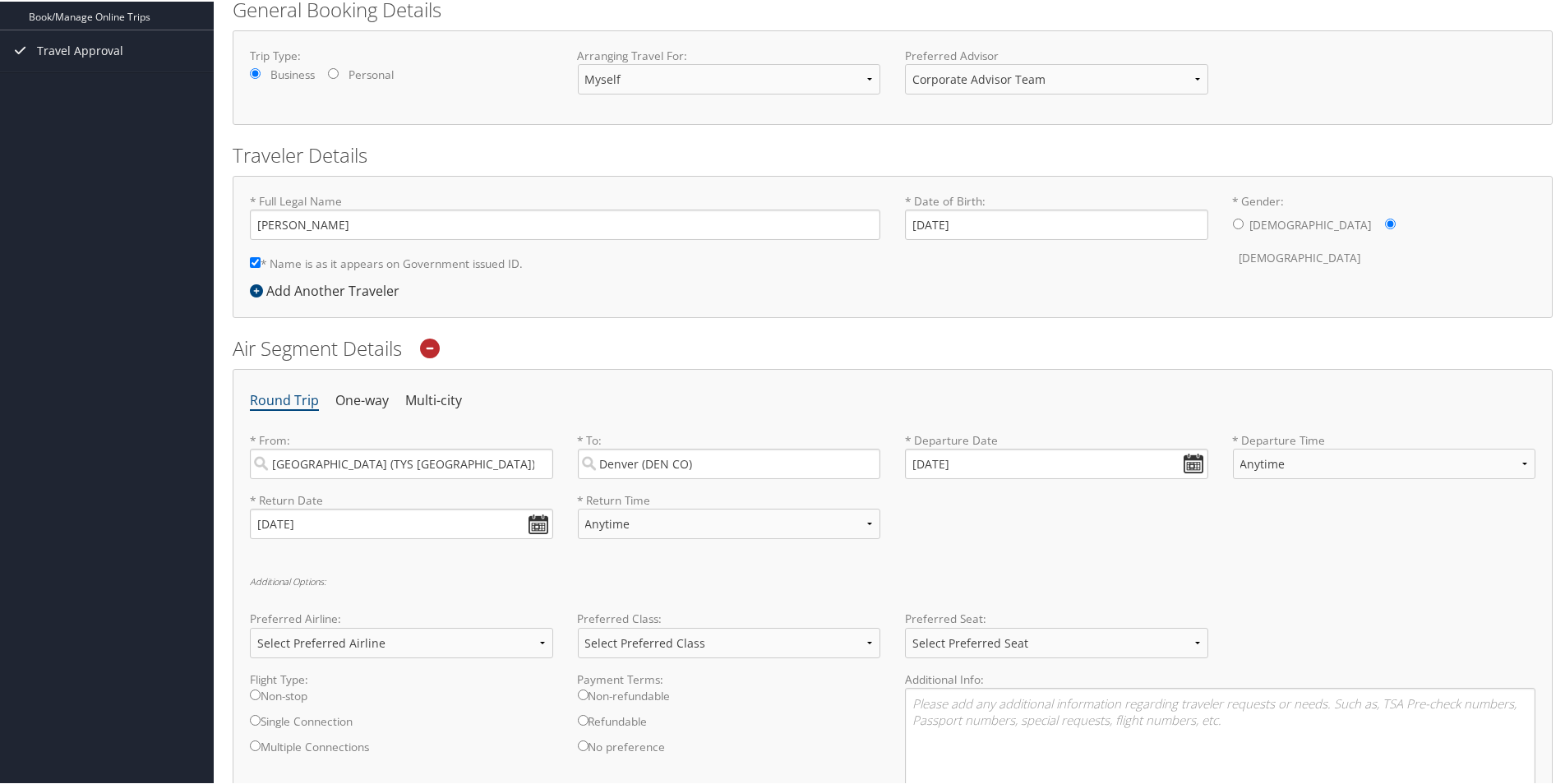
scroll to position [64, 0]
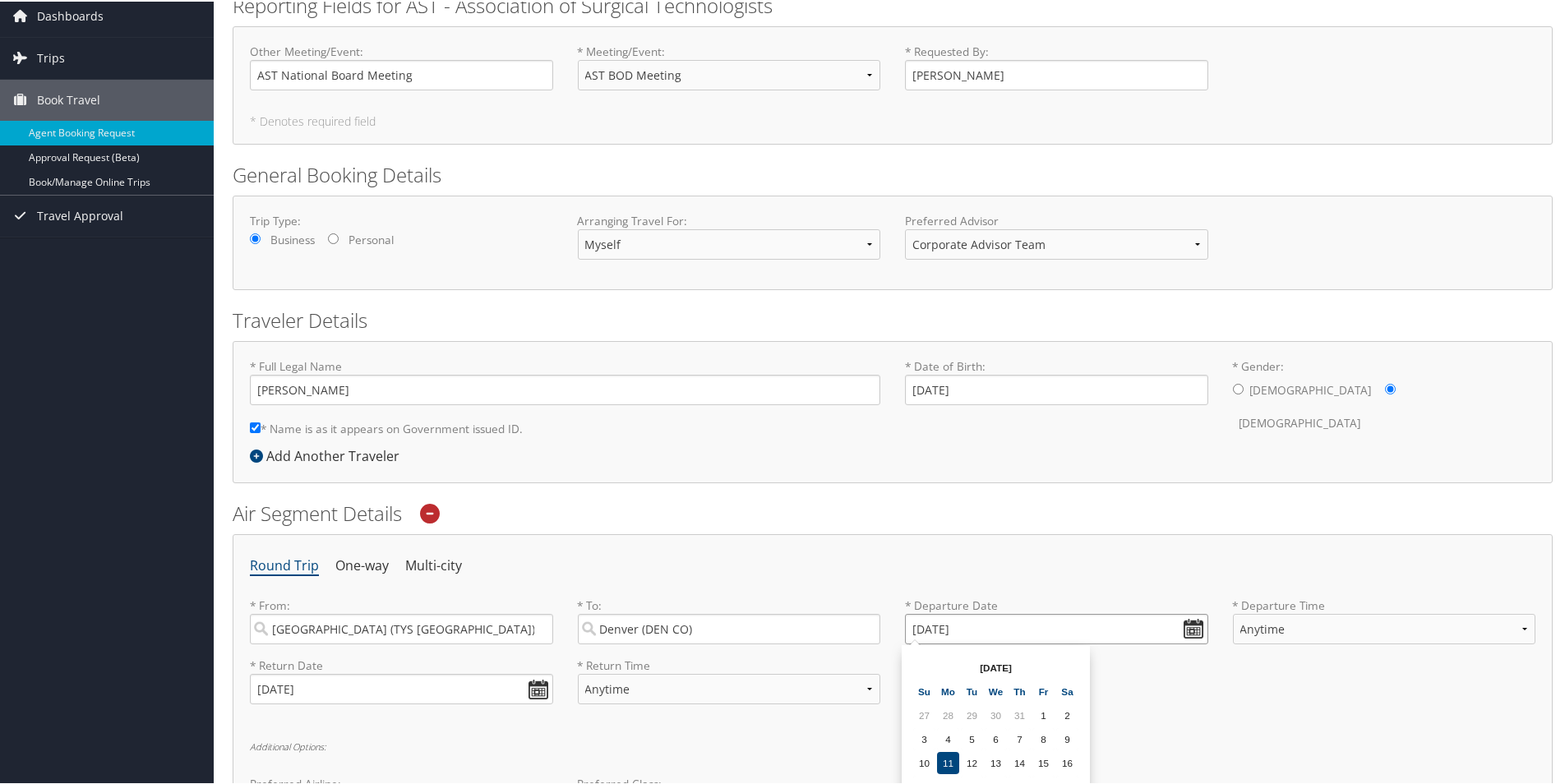
click at [1048, 626] on input "08/28/2025" at bounding box center [1057, 627] width 304 height 30
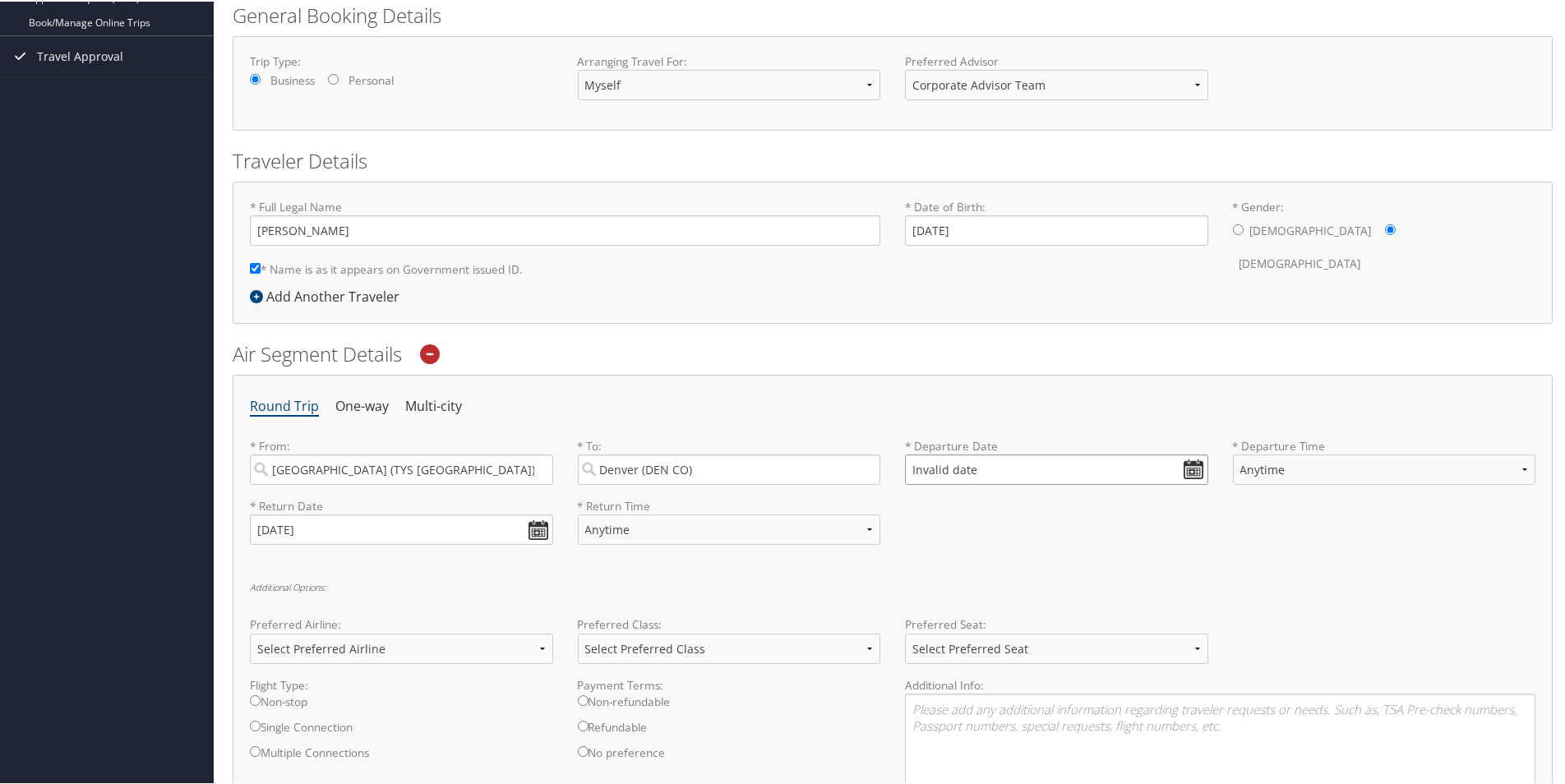
scroll to position [475, 0]
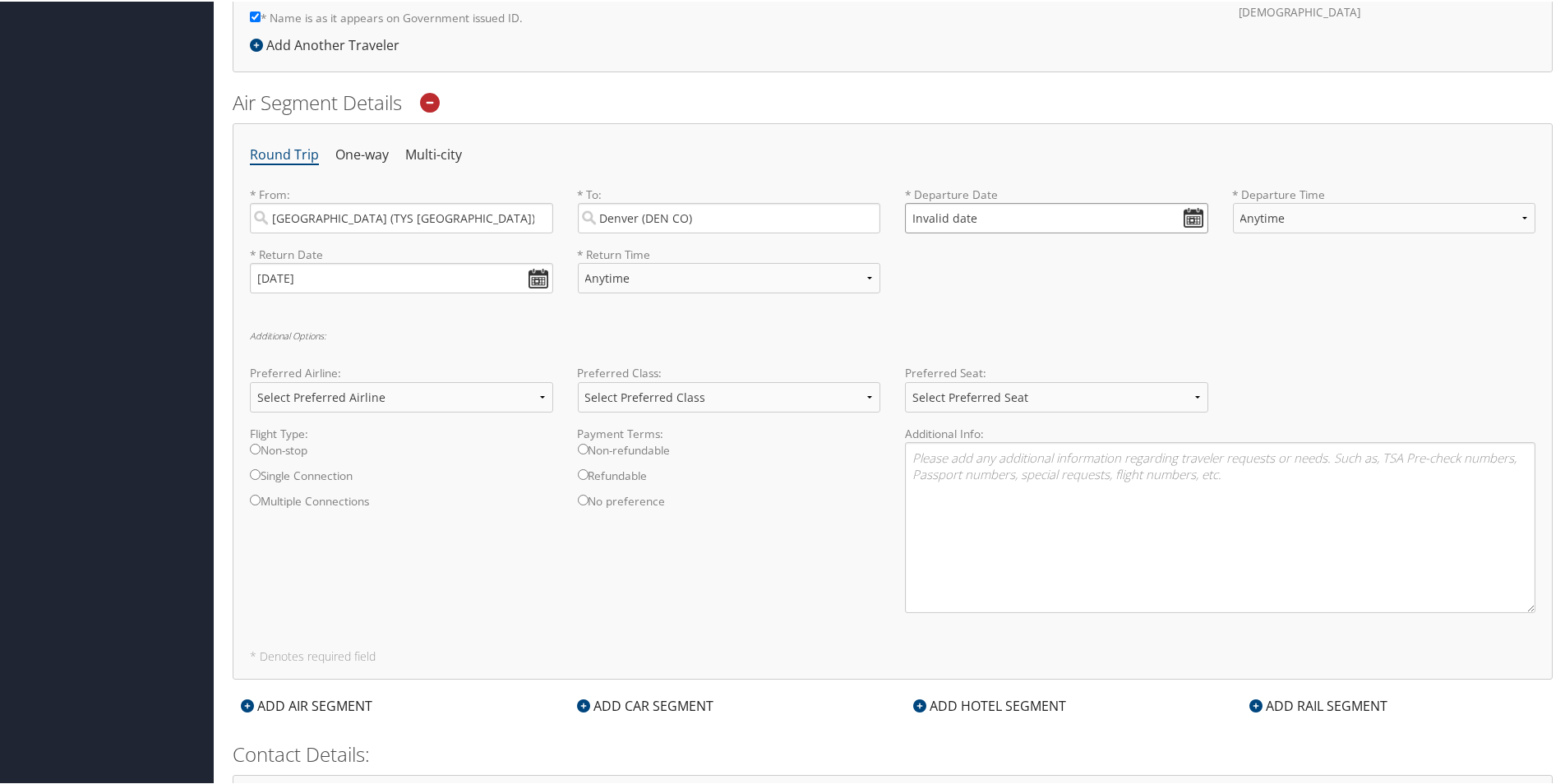
click at [934, 217] on input "Invalid date" at bounding box center [1057, 217] width 304 height 30
click at [1187, 224] on input "Invalid date" at bounding box center [1057, 217] width 304 height 30
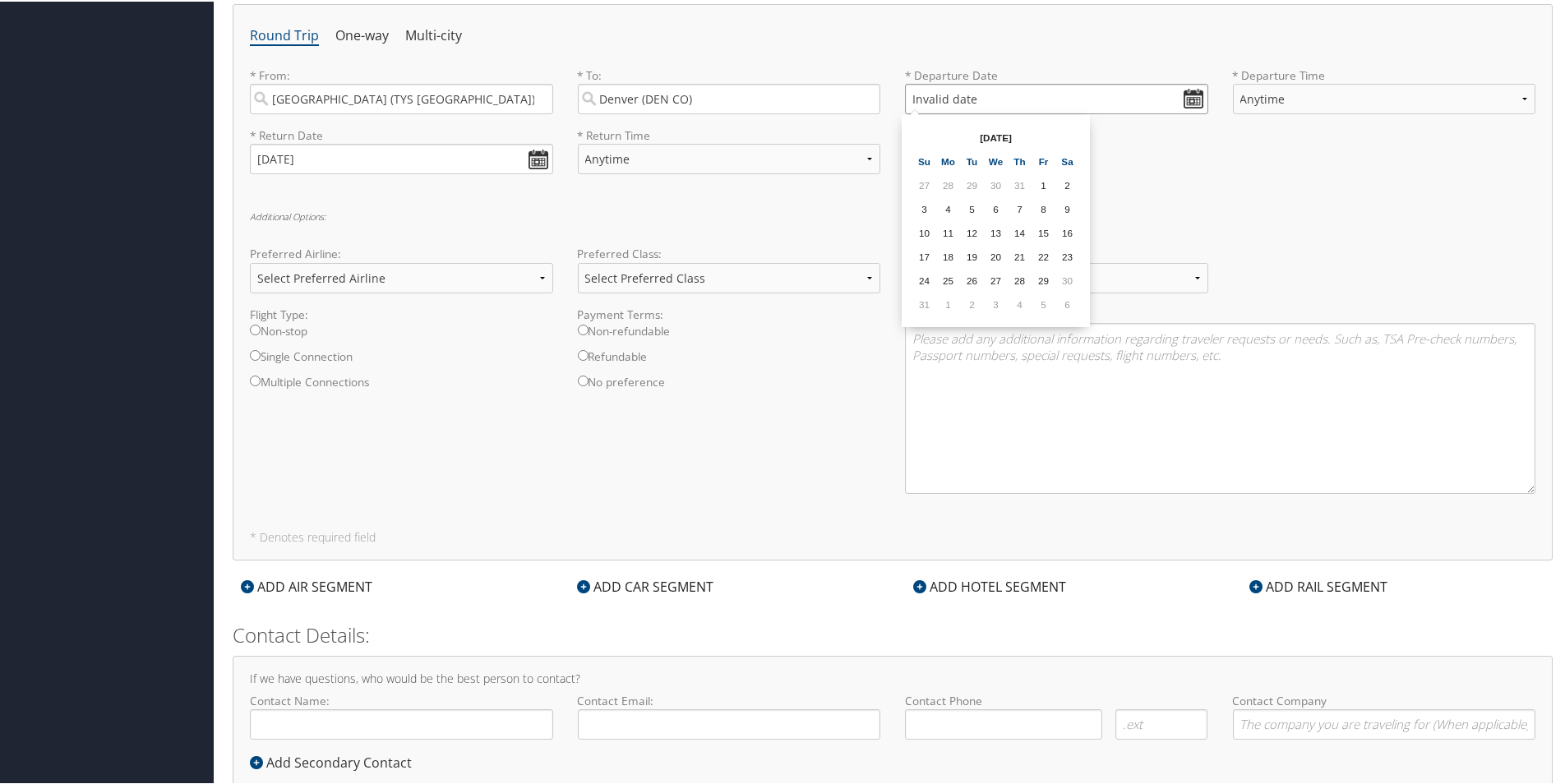
scroll to position [557, 0]
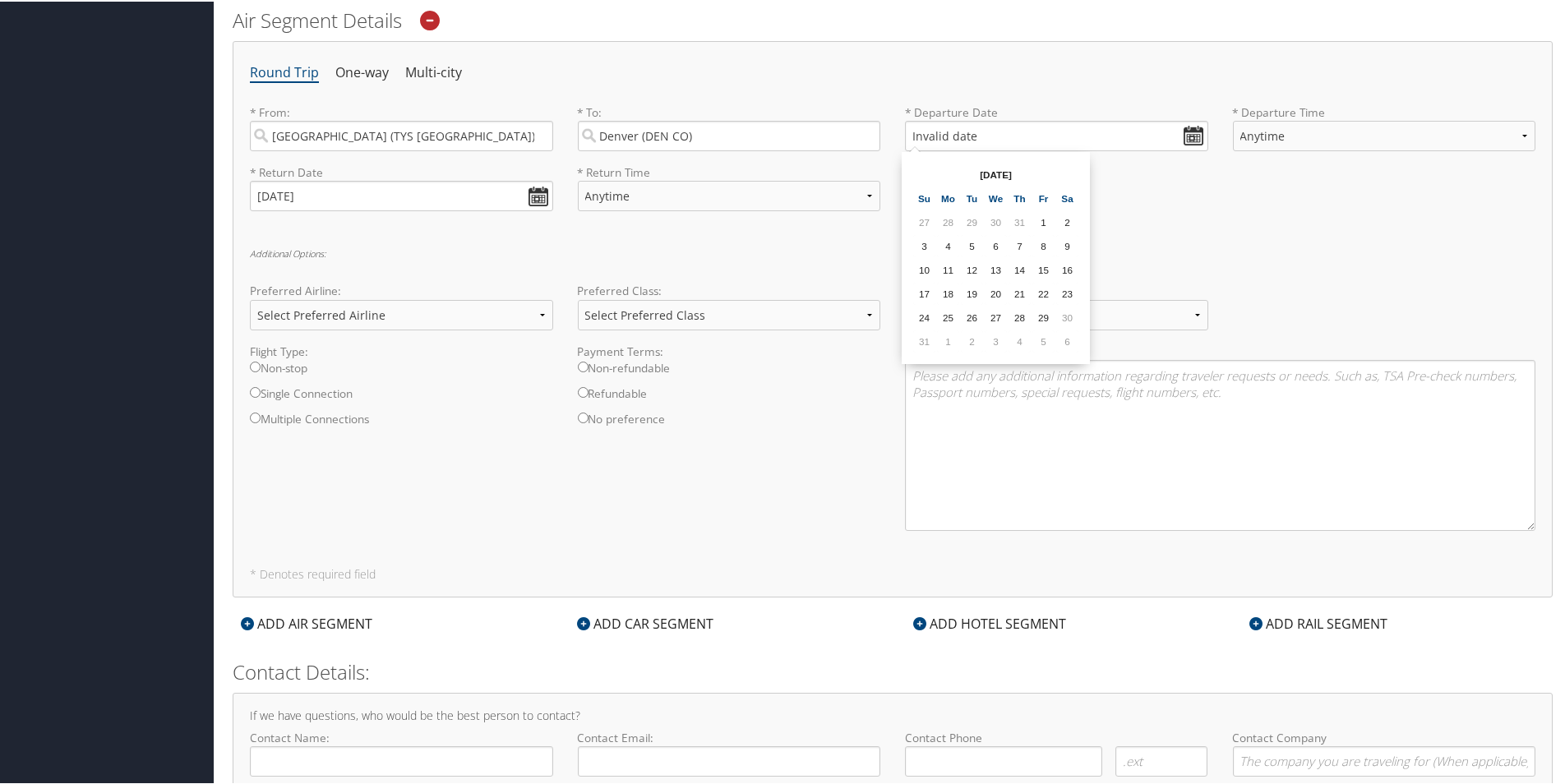
click at [990, 248] on td "6" at bounding box center [996, 245] width 22 height 22
click at [961, 137] on input "08/06/2025" at bounding box center [1057, 134] width 304 height 30
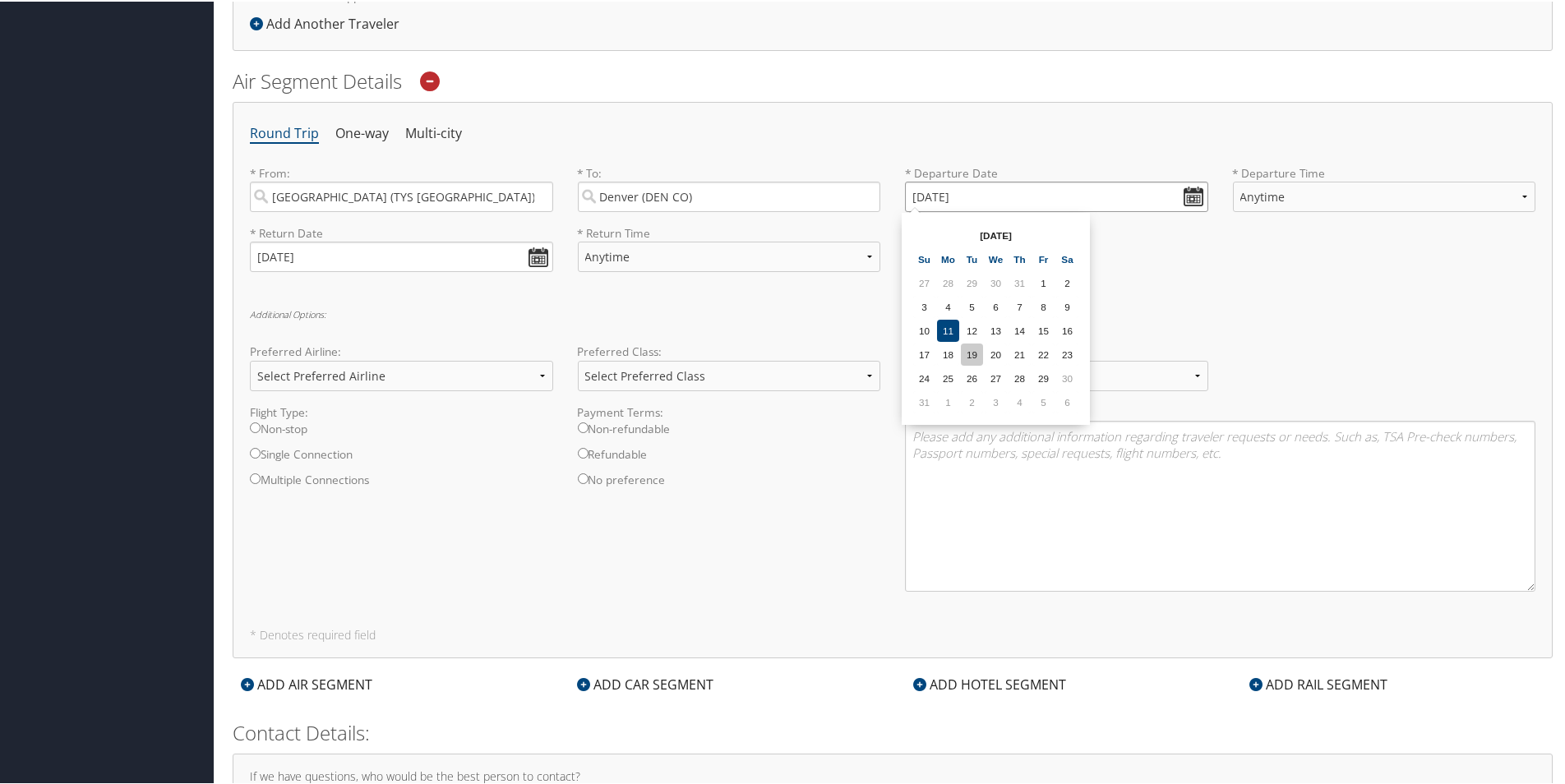
scroll to position [475, 0]
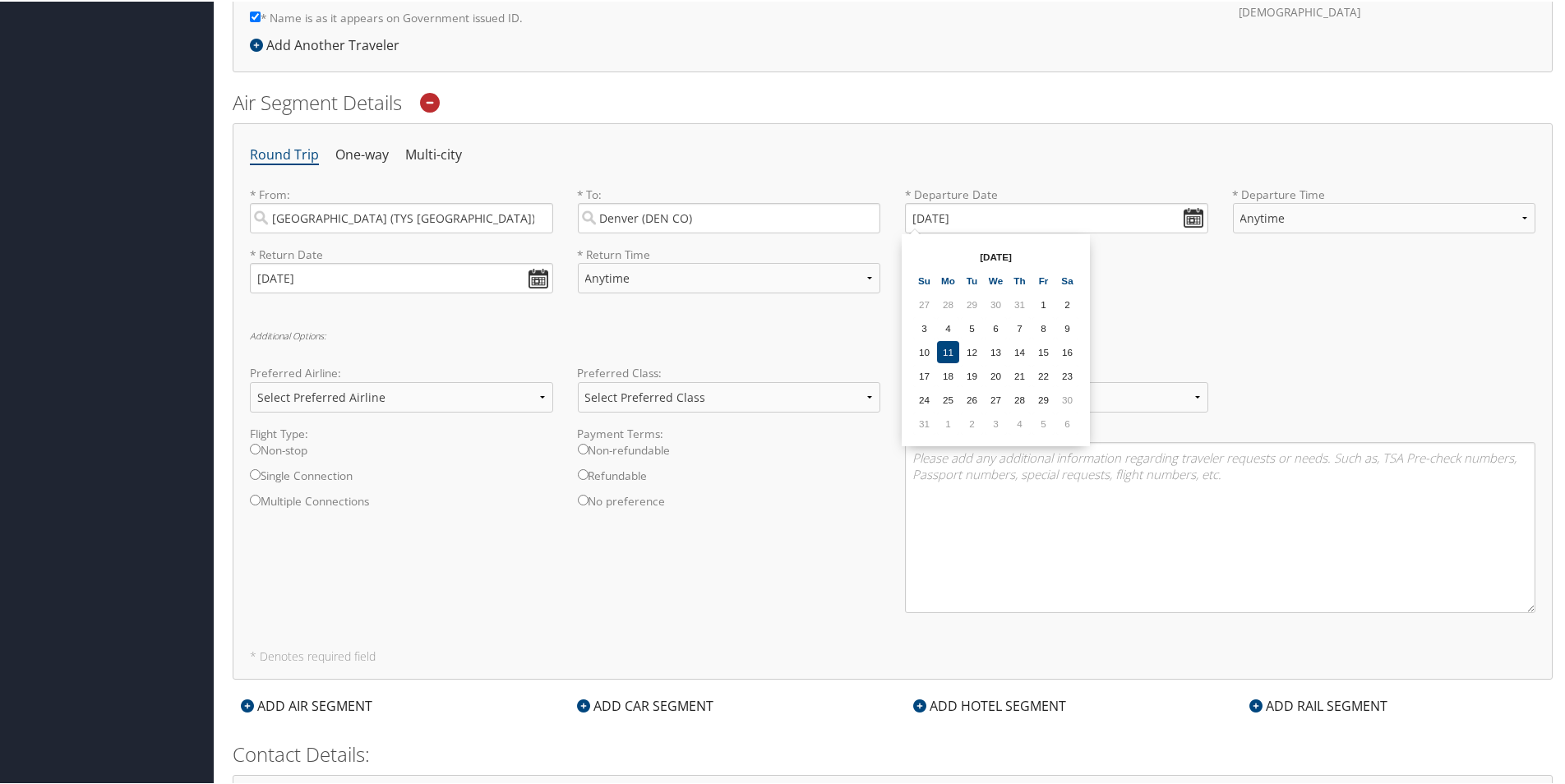
drag, startPoint x: 967, startPoint y: 346, endPoint x: 943, endPoint y: 349, distance: 24.2
click at [943, 349] on td "11" at bounding box center [948, 351] width 22 height 22
click at [920, 223] on input "08/11/2025" at bounding box center [1057, 217] width 304 height 30
click at [1185, 221] on input "Invalid date" at bounding box center [1057, 217] width 304 height 30
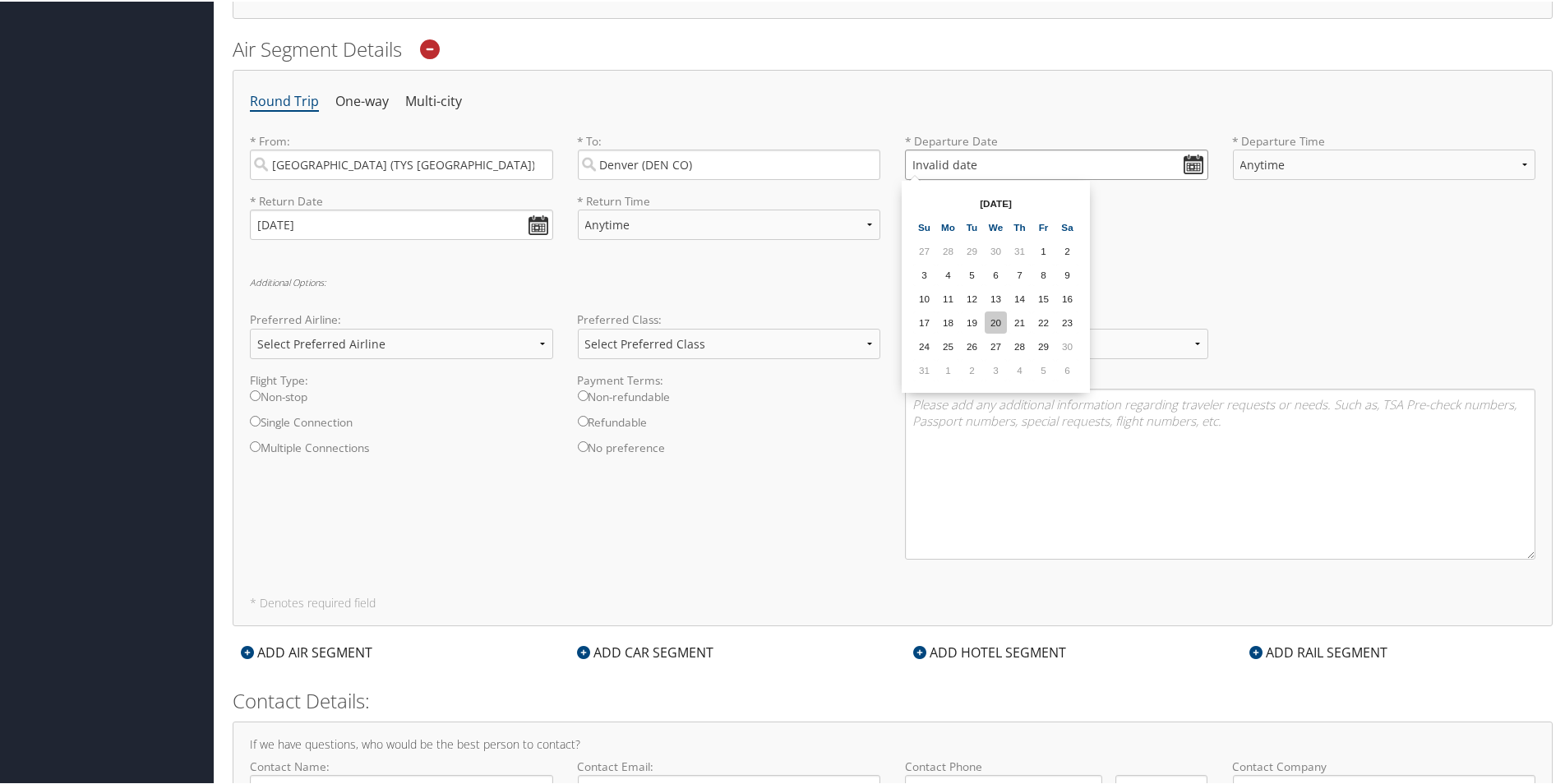
scroll to position [557, 0]
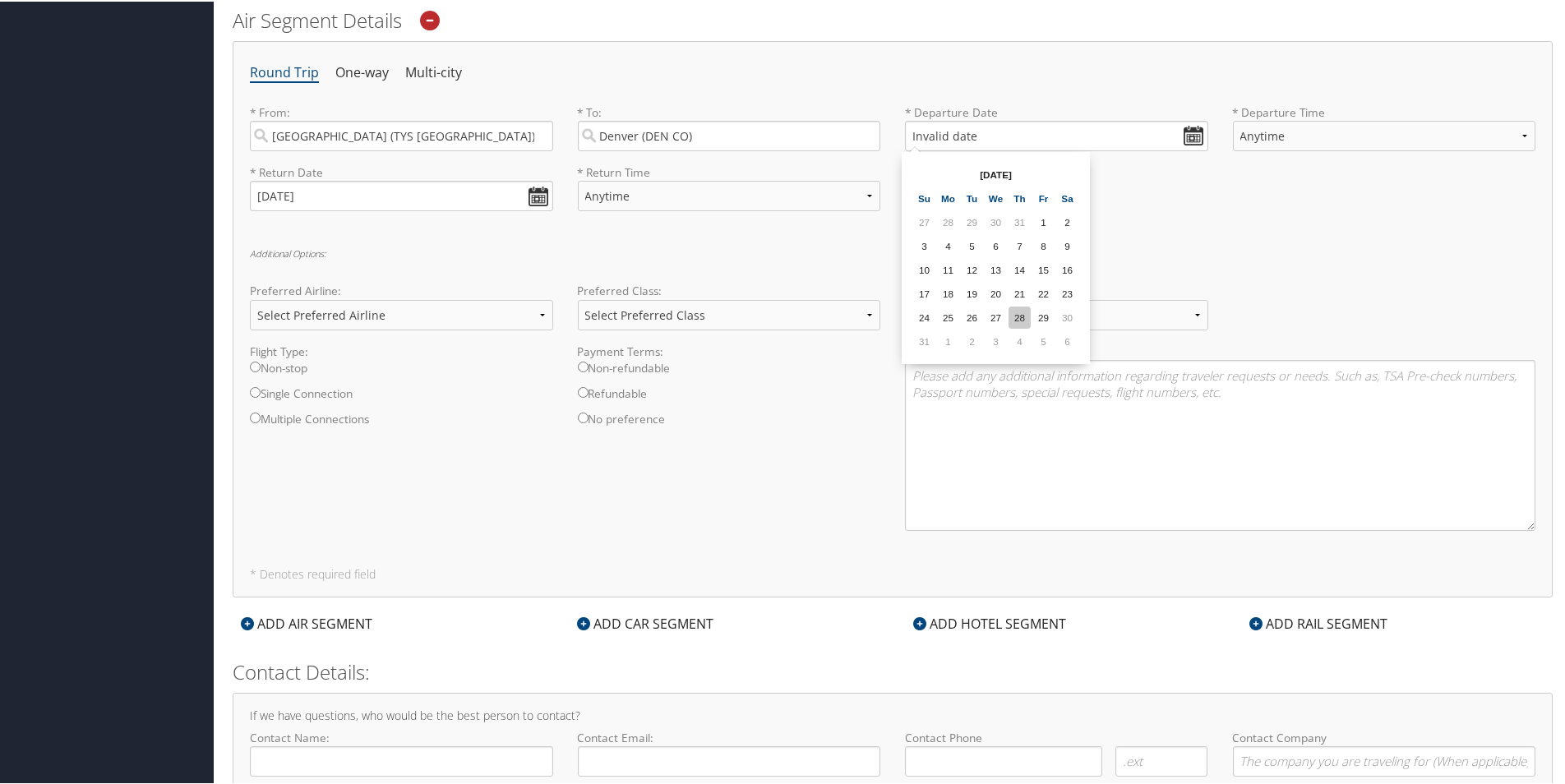
click at [1018, 311] on td "28" at bounding box center [1020, 316] width 22 height 22
click at [929, 137] on input "08/28/2025" at bounding box center [1057, 134] width 304 height 30
type input "Invalid date"
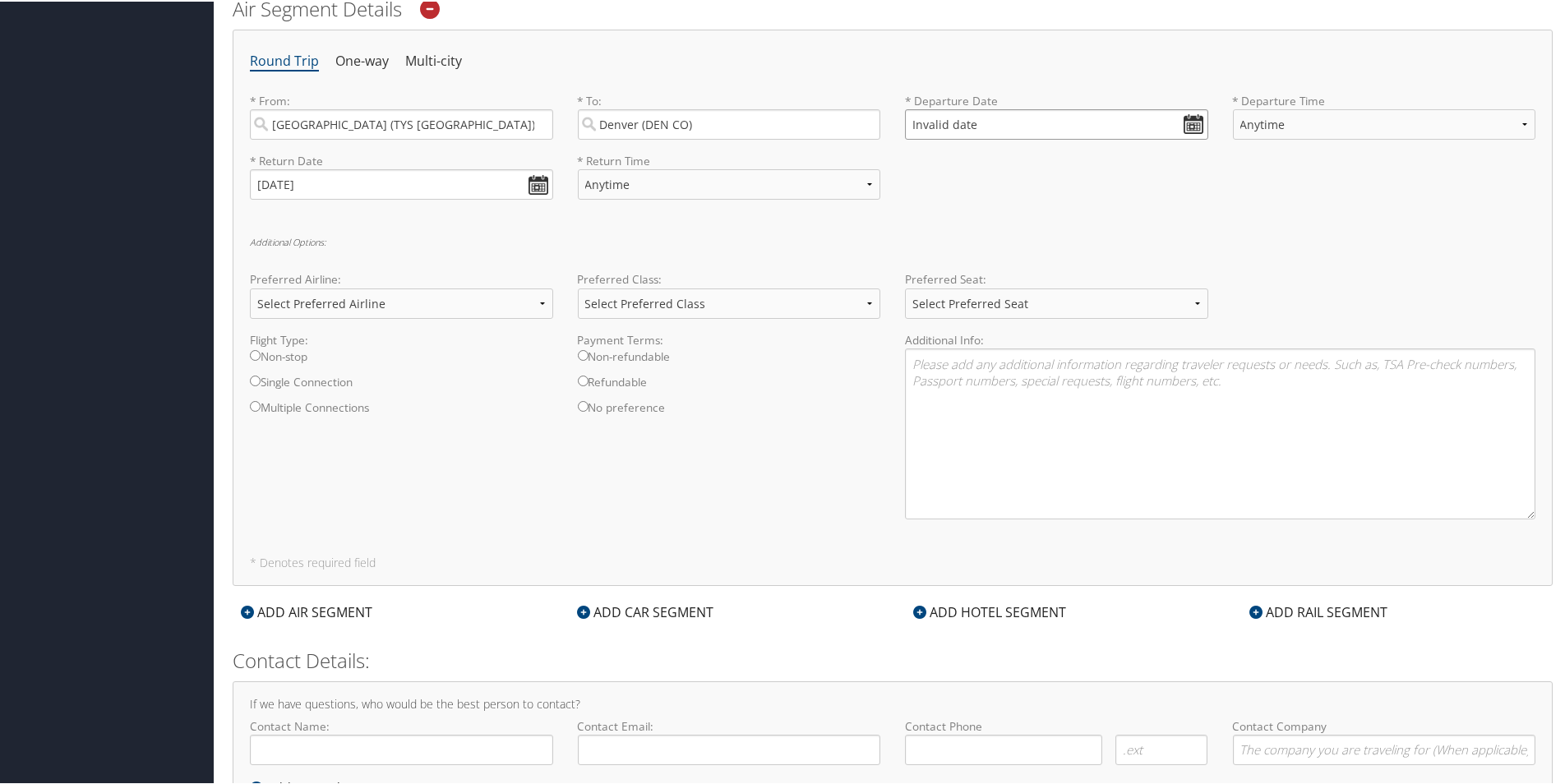
scroll to position [475, 0]
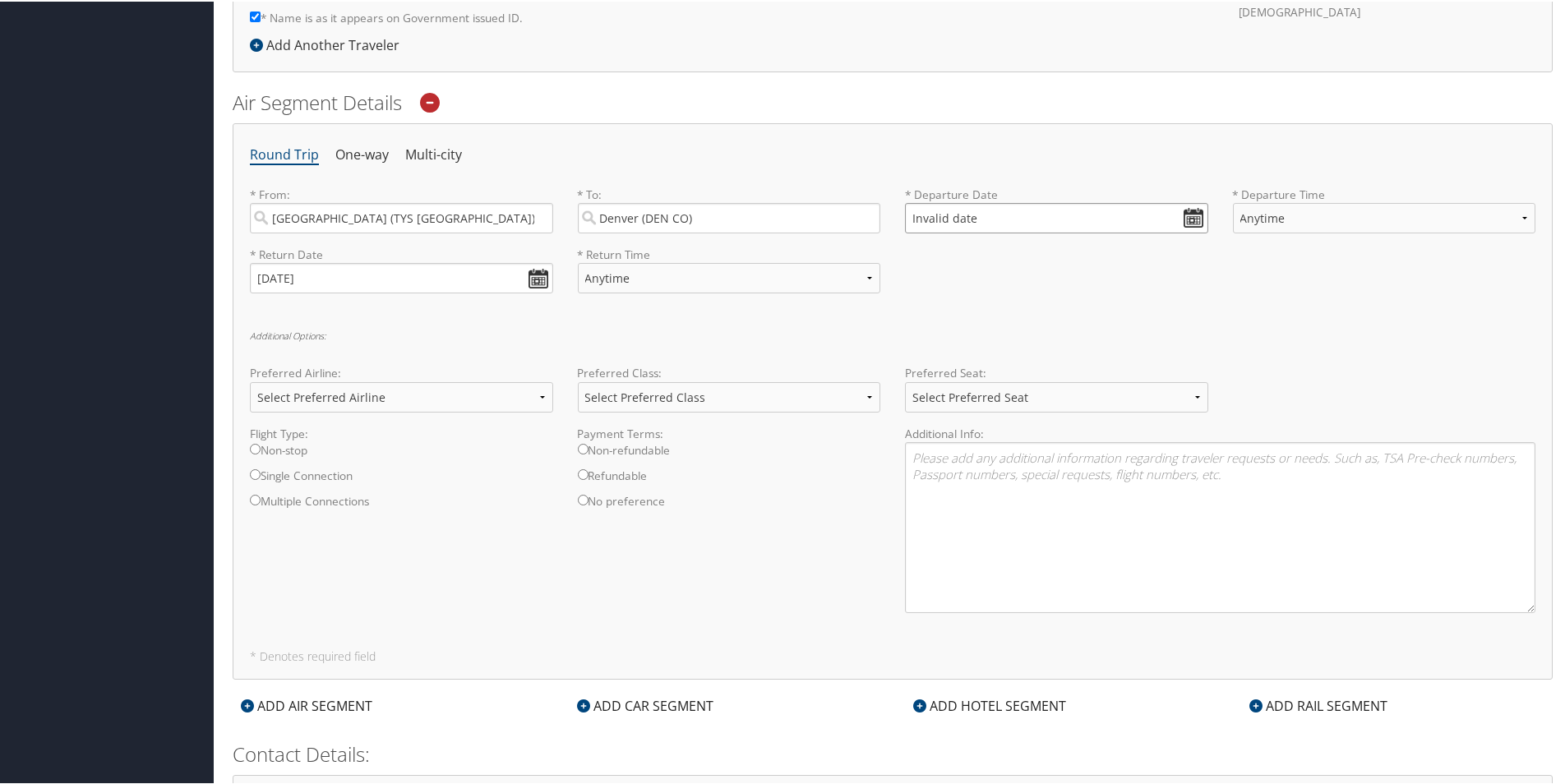
click at [1189, 217] on input "Invalid date" at bounding box center [1057, 217] width 304 height 30
click at [1189, 220] on input "Invalid date" at bounding box center [1057, 217] width 304 height 30
